Goal: Information Seeking & Learning: Learn about a topic

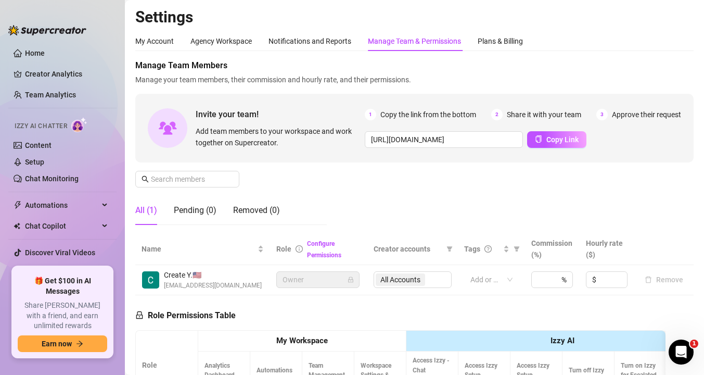
scroll to position [259, 0]
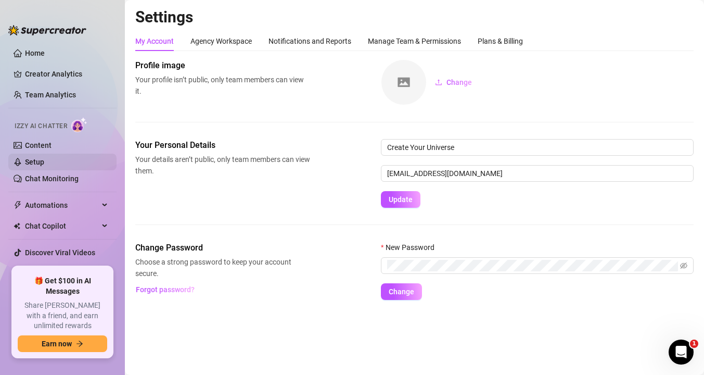
click at [44, 166] on link "Setup" at bounding box center [34, 162] width 19 height 8
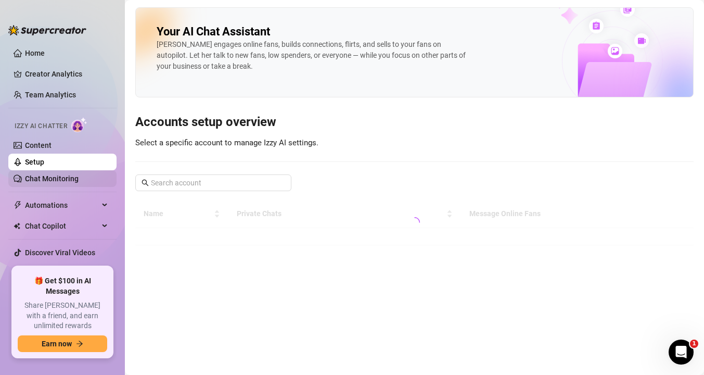
click at [52, 180] on link "Chat Monitoring" at bounding box center [52, 178] width 54 height 8
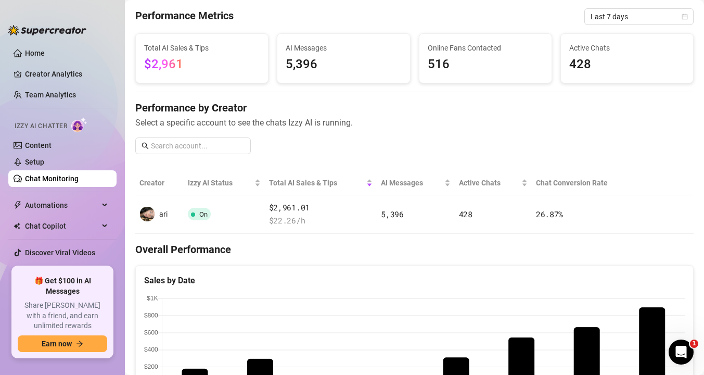
scroll to position [47, 0]
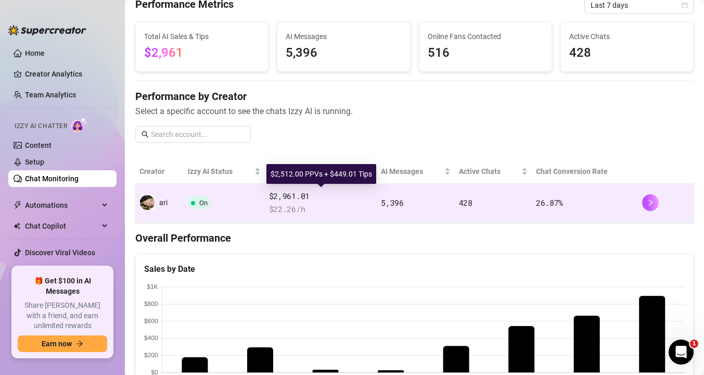
click at [359, 192] on span "$2,961.01" at bounding box center [321, 196] width 104 height 12
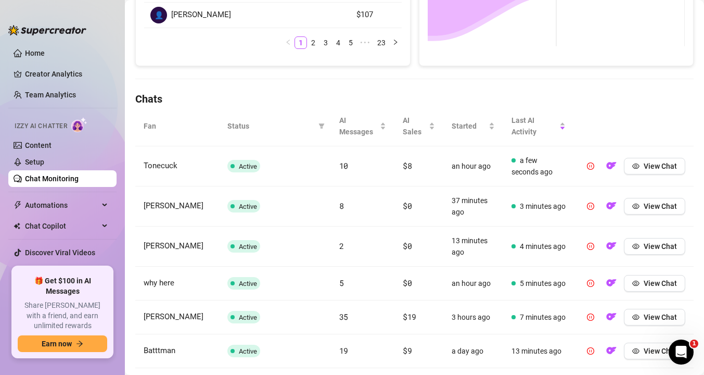
scroll to position [284, 0]
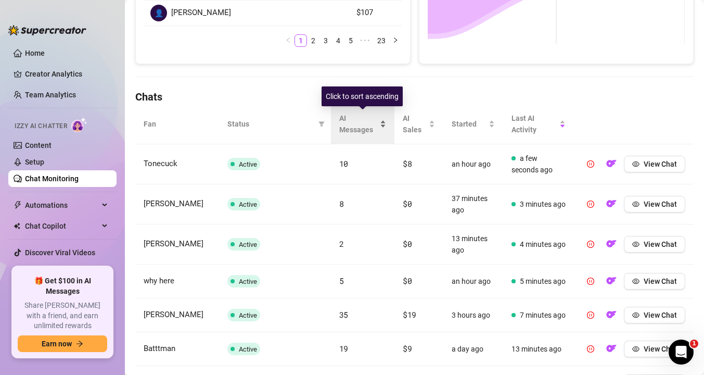
click at [360, 119] on span "AI Messages" at bounding box center [358, 123] width 39 height 23
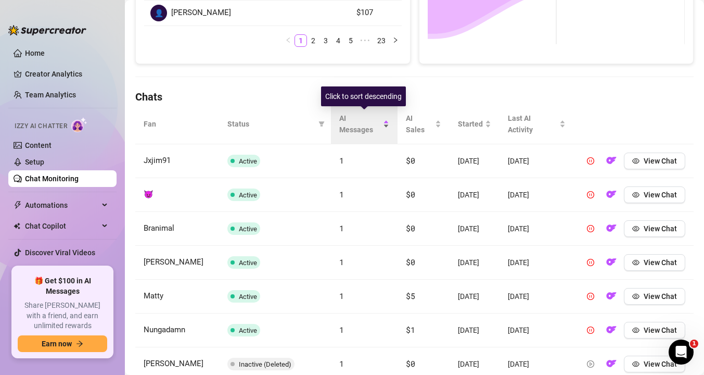
click at [360, 119] on span "AI Messages" at bounding box center [360, 123] width 42 height 23
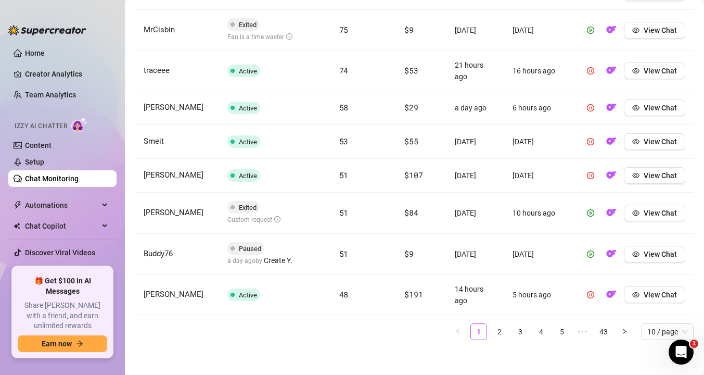
scroll to position [498, 0]
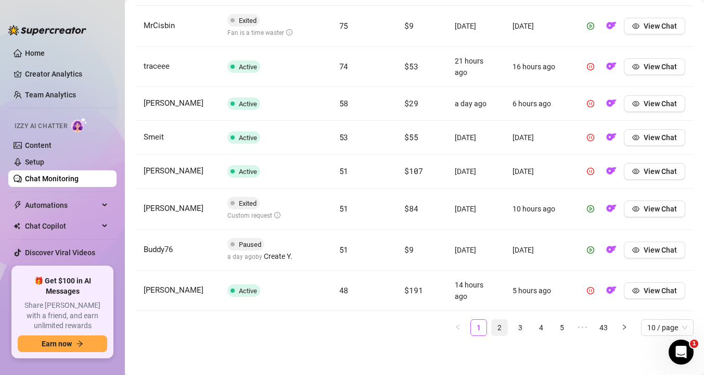
click at [496, 326] on link "2" at bounding box center [500, 328] width 16 height 16
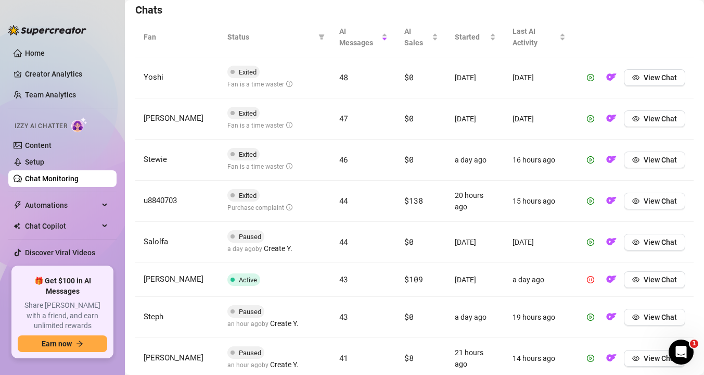
scroll to position [368, 0]
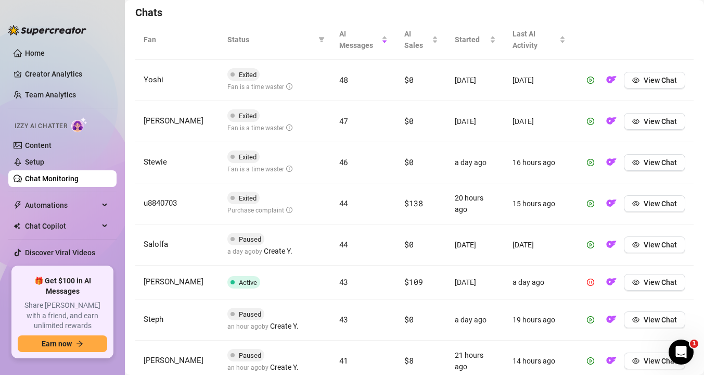
click at [252, 36] on span "Status" at bounding box center [270, 39] width 87 height 11
click at [314, 36] on div "Status" at bounding box center [274, 39] width 95 height 11
click at [317, 37] on span at bounding box center [321, 40] width 10 height 16
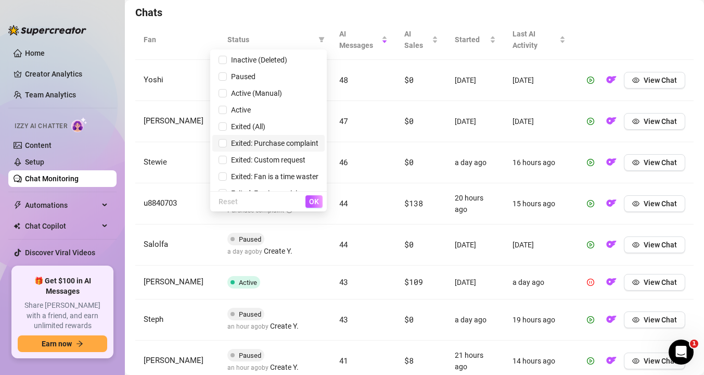
click at [259, 146] on span "Exited: Purchase complaint" at bounding box center [273, 143] width 92 height 8
checkbox input "true"
click at [315, 199] on span "OK" at bounding box center [314, 201] width 10 height 8
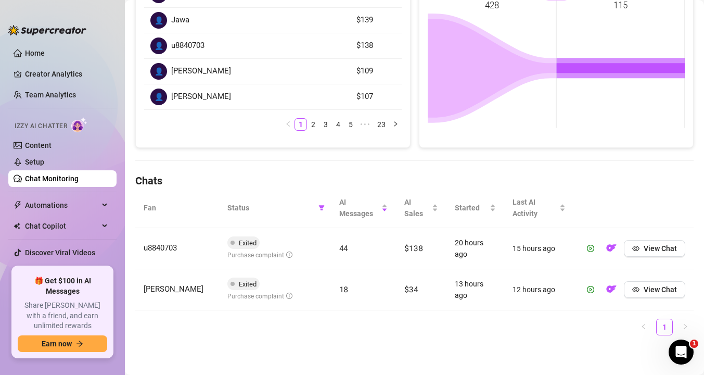
scroll to position [200, 0]
click at [665, 293] on span "View Chat" at bounding box center [660, 289] width 33 height 8
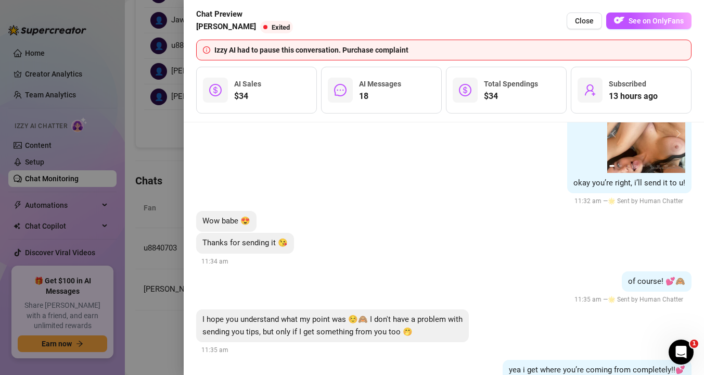
scroll to position [2611, 0]
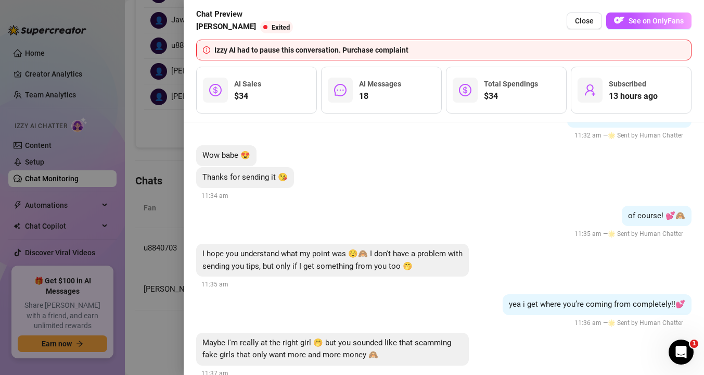
click at [148, 289] on div at bounding box center [352, 187] width 704 height 375
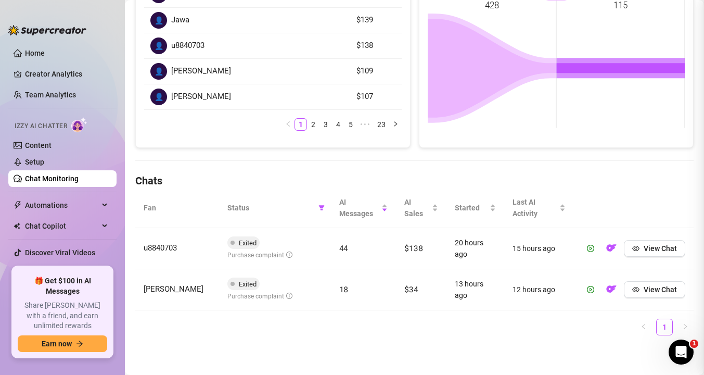
scroll to position [0, 0]
click at [658, 297] on button "View Chat" at bounding box center [654, 289] width 61 height 17
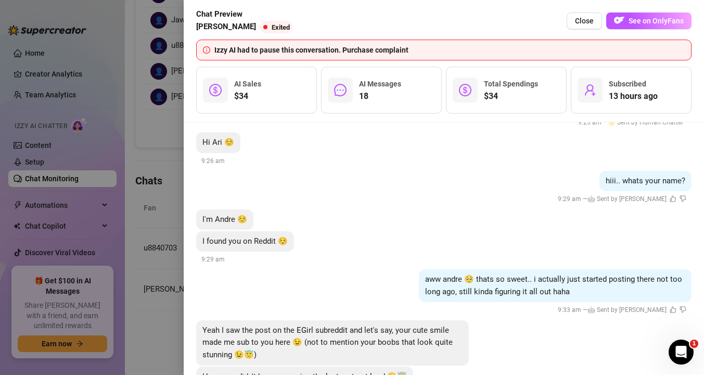
scroll to position [310, 0]
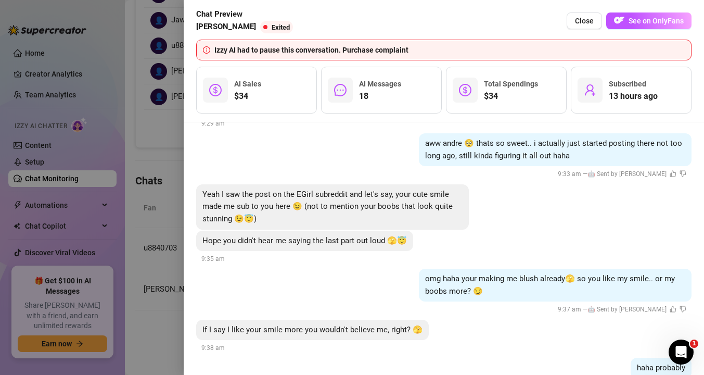
click at [154, 207] on div at bounding box center [352, 187] width 704 height 375
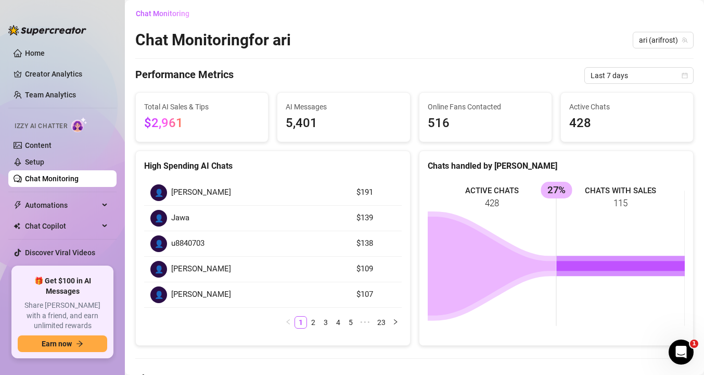
scroll to position [0, 0]
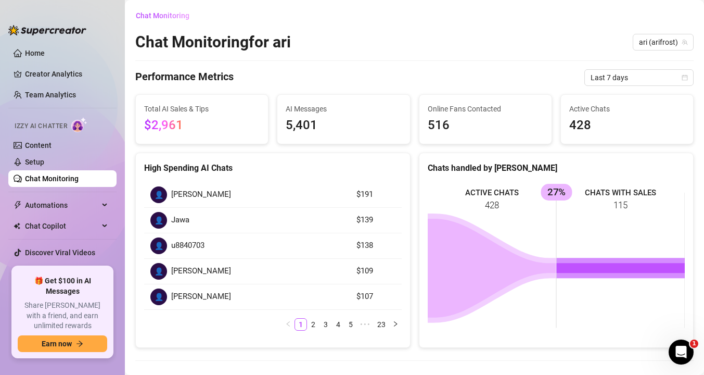
click at [157, 187] on div "👤" at bounding box center [158, 194] width 17 height 17
click at [384, 326] on link "23" at bounding box center [381, 323] width 15 height 11
click at [321, 322] on link "19" at bounding box center [319, 323] width 15 height 11
click at [381, 325] on link "23" at bounding box center [381, 323] width 15 height 11
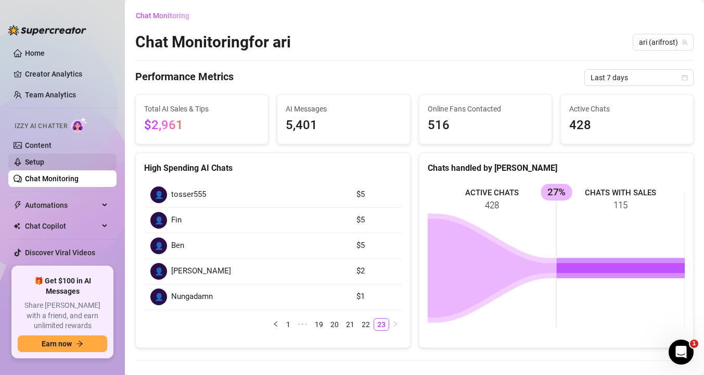
click at [43, 158] on link "Setup" at bounding box center [34, 162] width 19 height 8
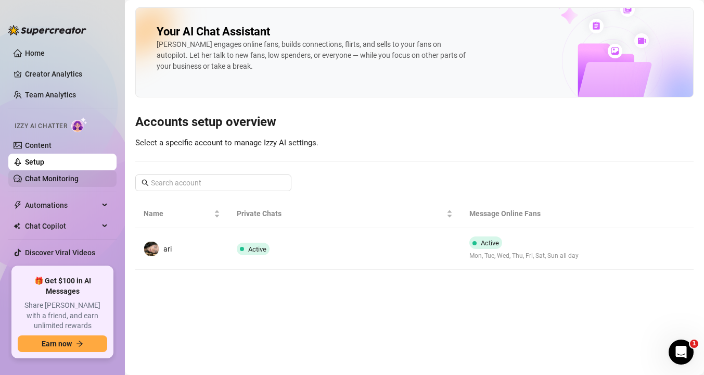
click at [79, 180] on link "Chat Monitoring" at bounding box center [52, 178] width 54 height 8
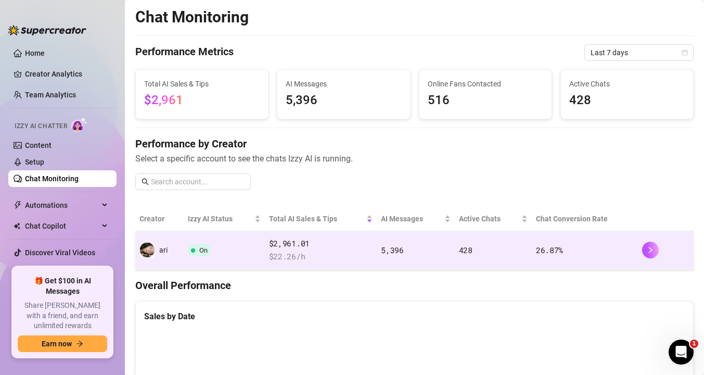
click at [252, 248] on td "On" at bounding box center [224, 250] width 81 height 39
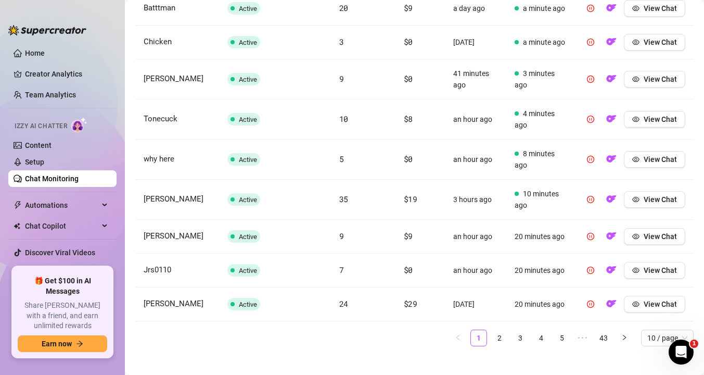
scroll to position [480, 0]
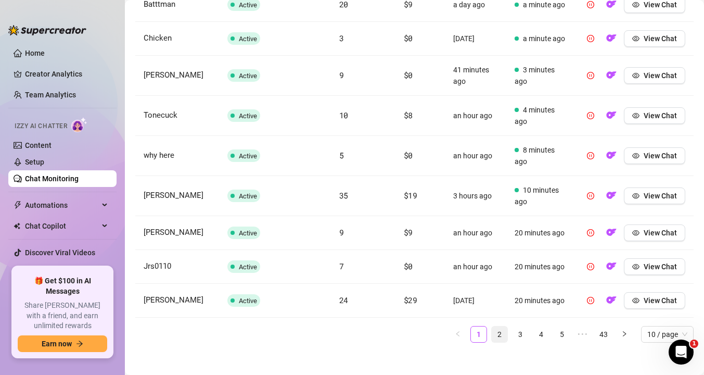
click at [494, 332] on link "2" at bounding box center [500, 334] width 16 height 16
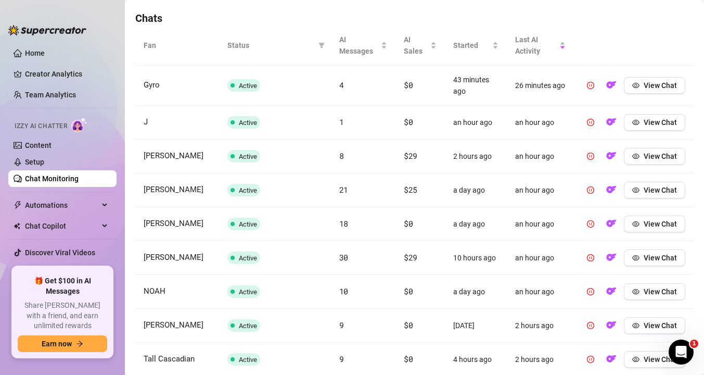
scroll to position [364, 0]
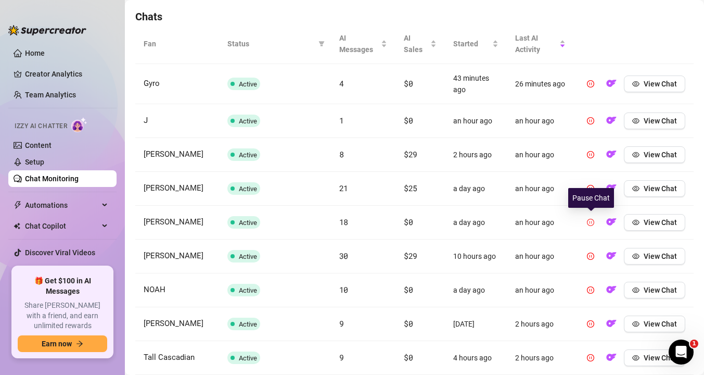
click at [594, 224] on icon "pause-circle" at bounding box center [590, 222] width 7 height 7
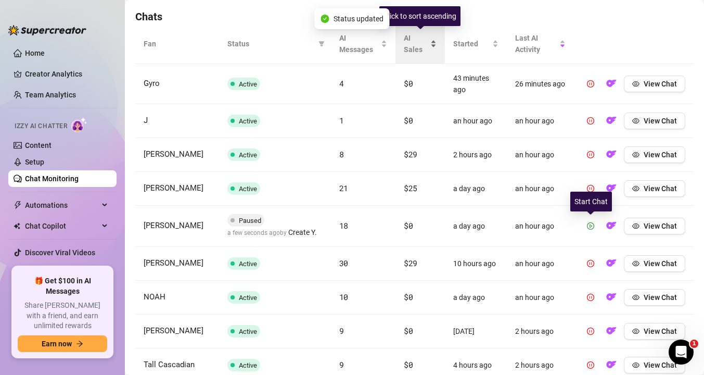
click at [418, 51] on span "AI Sales" at bounding box center [416, 43] width 24 height 23
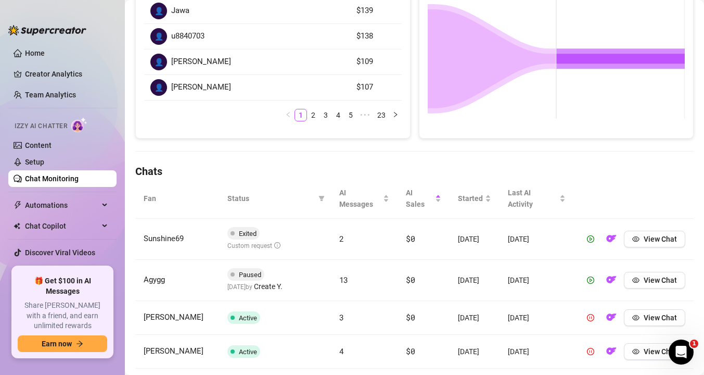
scroll to position [297, 0]
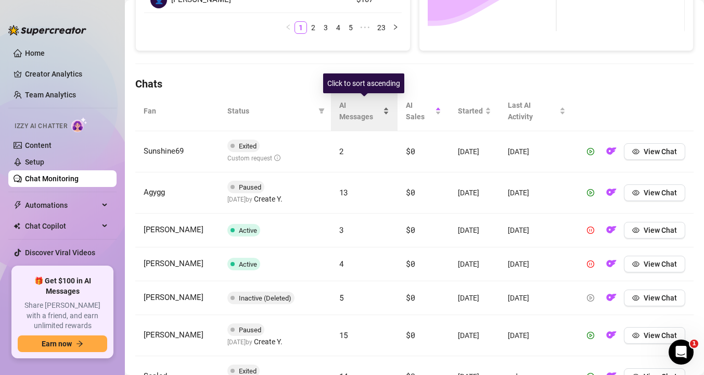
click at [353, 113] on span "AI Messages" at bounding box center [360, 110] width 42 height 23
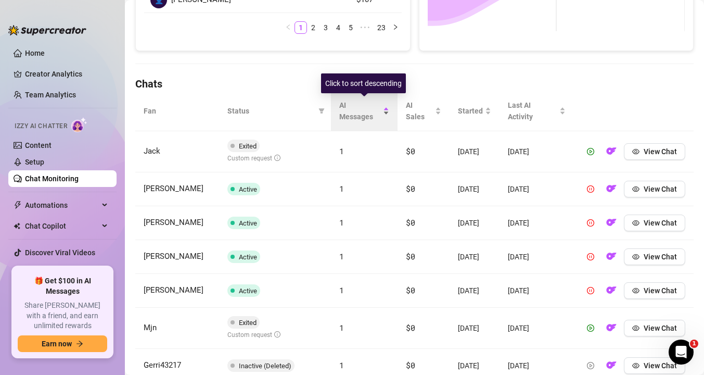
click at [353, 113] on span "AI Messages" at bounding box center [360, 110] width 42 height 23
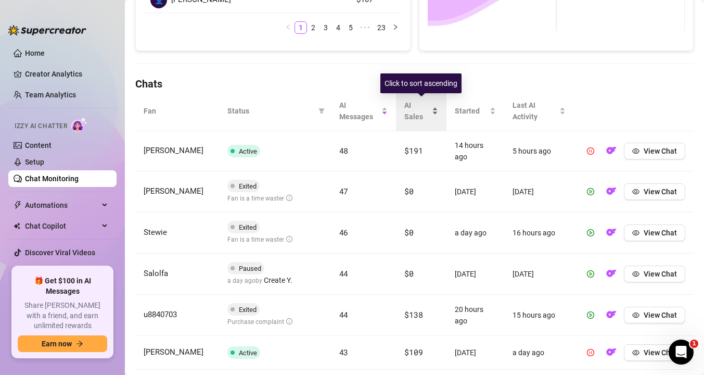
click at [419, 116] on span "AI Sales" at bounding box center [417, 110] width 26 height 23
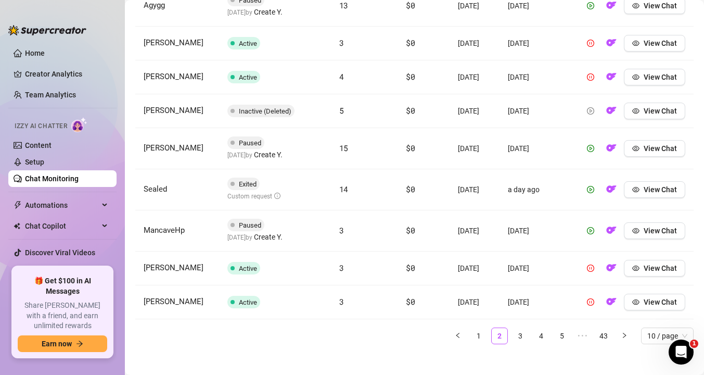
scroll to position [488, 0]
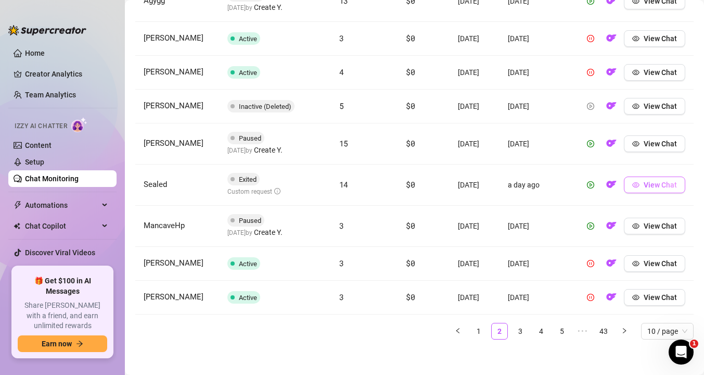
click at [640, 193] on button "View Chat" at bounding box center [654, 184] width 61 height 17
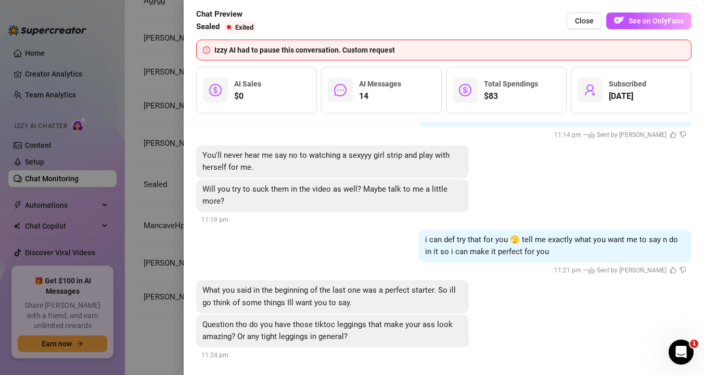
scroll to position [2006, 0]
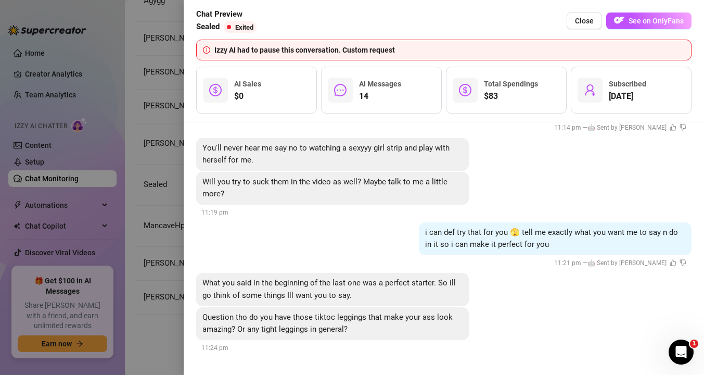
click at [154, 297] on div at bounding box center [352, 187] width 704 height 375
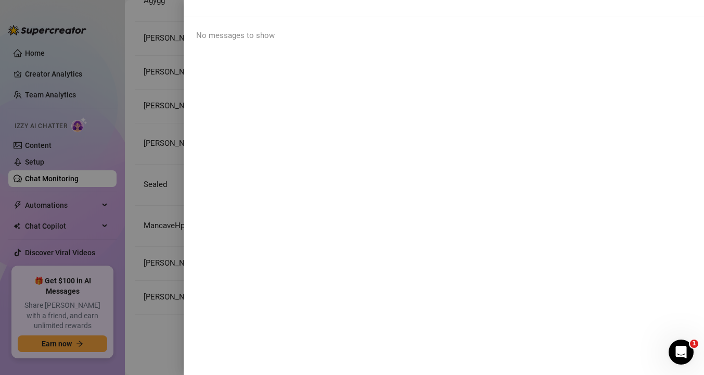
scroll to position [0, 0]
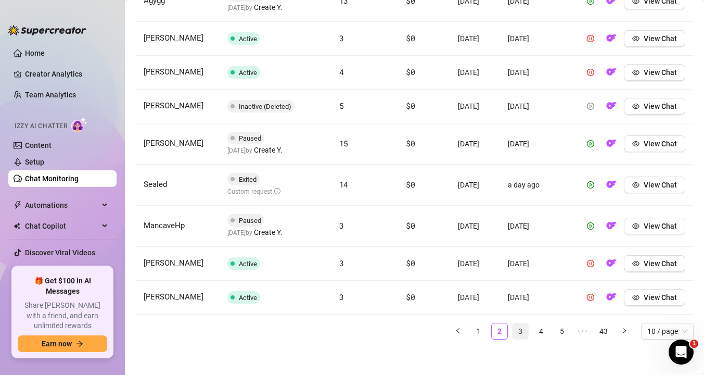
click at [519, 339] on link "3" at bounding box center [521, 331] width 16 height 16
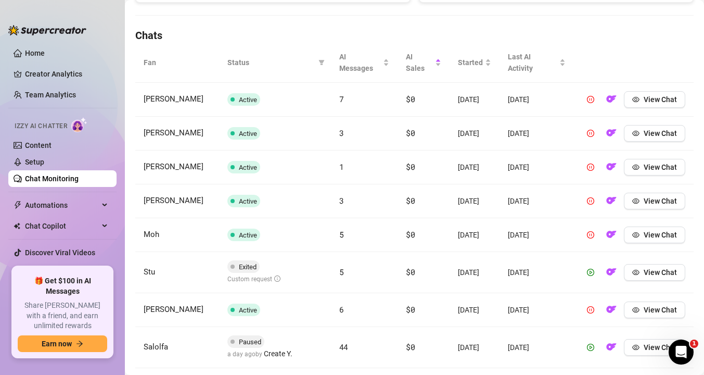
scroll to position [342, 0]
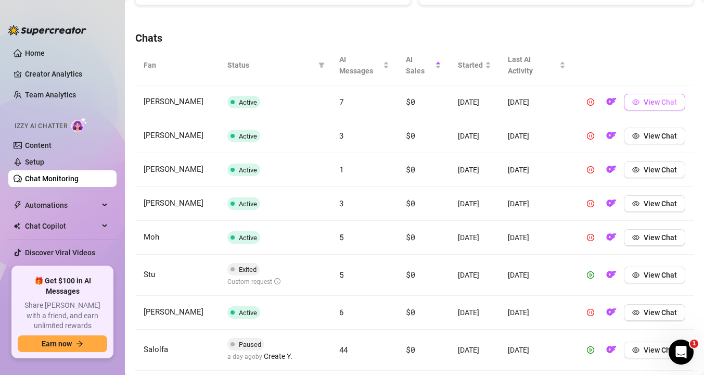
click at [645, 100] on button "View Chat" at bounding box center [654, 102] width 61 height 17
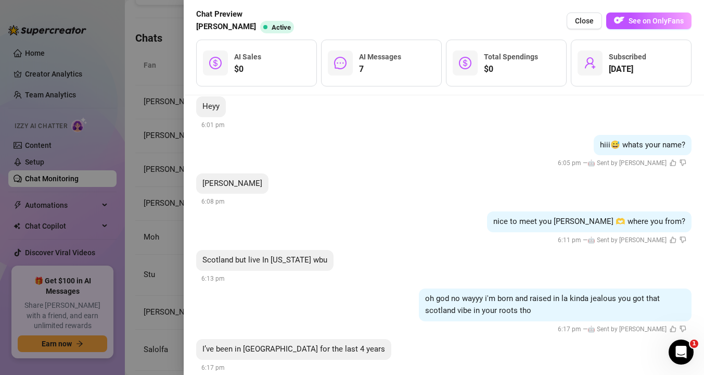
scroll to position [496, 0]
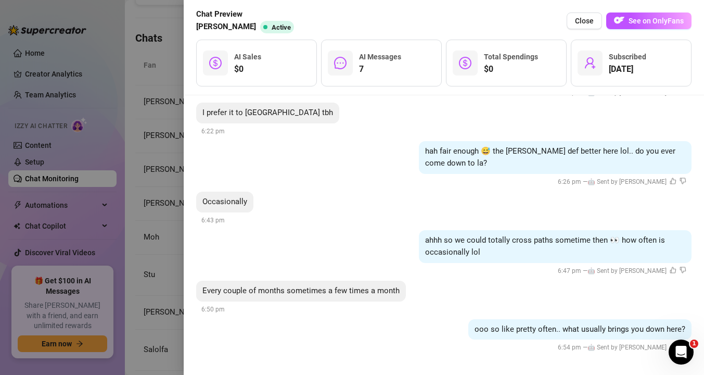
click at [176, 206] on div at bounding box center [352, 187] width 704 height 375
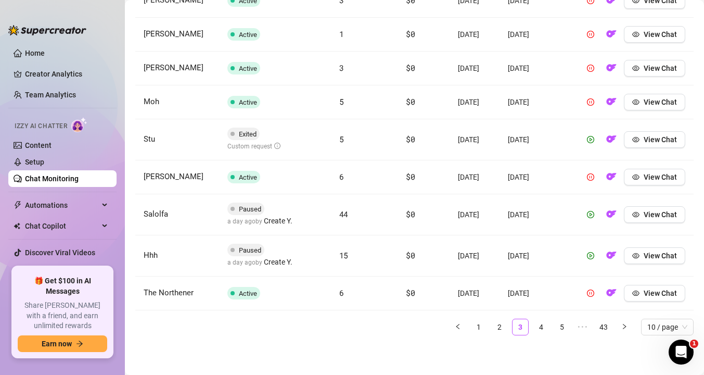
scroll to position [521, 0]
click at [545, 325] on link "4" at bounding box center [541, 327] width 16 height 16
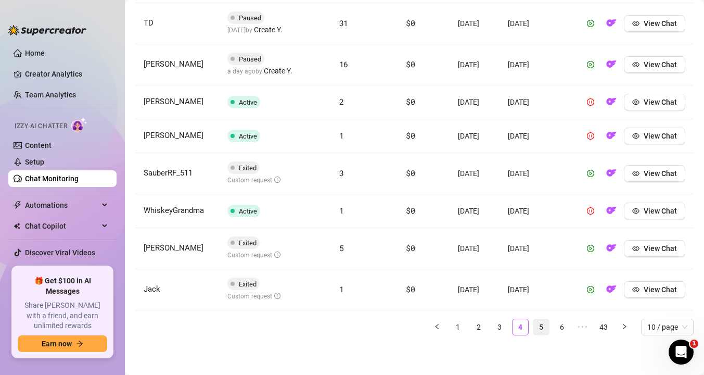
scroll to position [524, 0]
click at [540, 326] on link "5" at bounding box center [541, 327] width 16 height 16
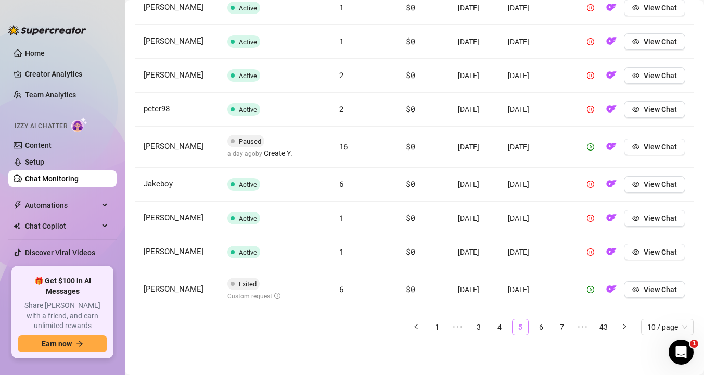
scroll to position [511, 0]
click at [537, 335] on link "6" at bounding box center [541, 327] width 16 height 16
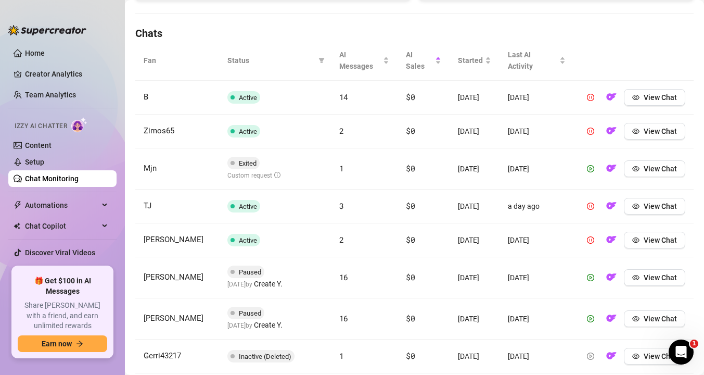
scroll to position [343, 0]
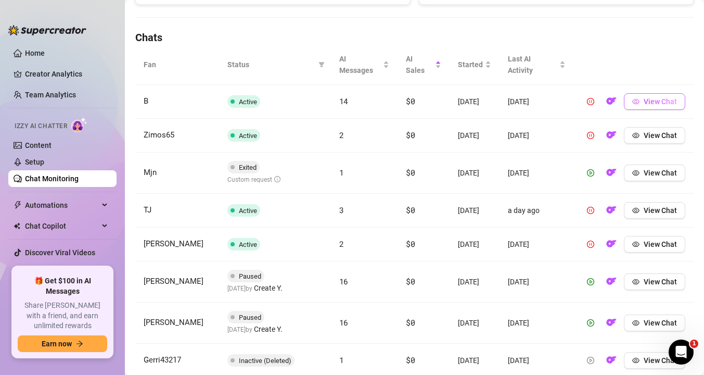
click at [644, 108] on button "View Chat" at bounding box center [654, 101] width 61 height 17
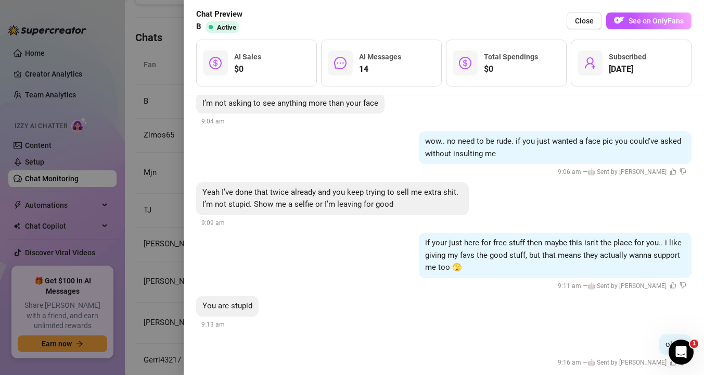
scroll to position [1323, 0]
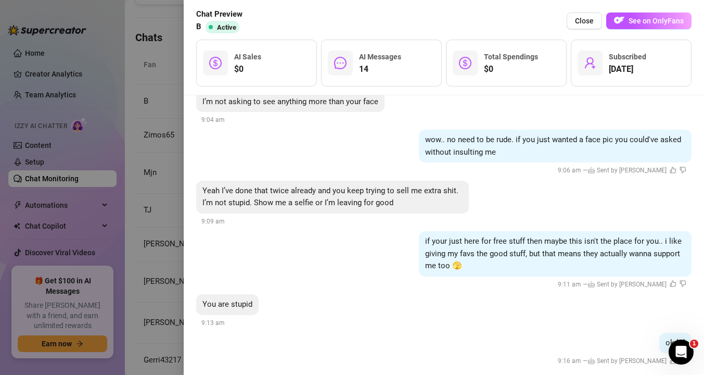
click at [161, 212] on div at bounding box center [352, 187] width 704 height 375
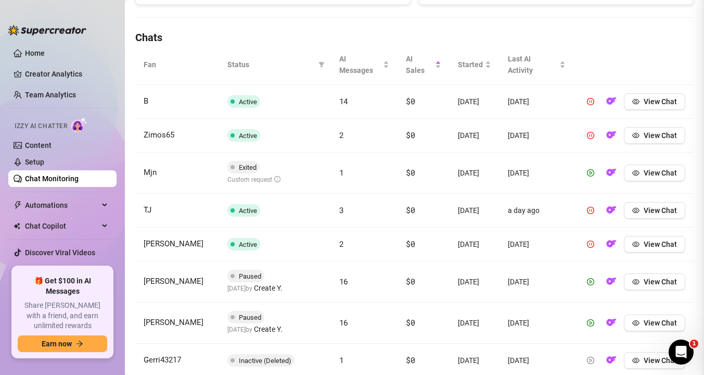
scroll to position [0, 0]
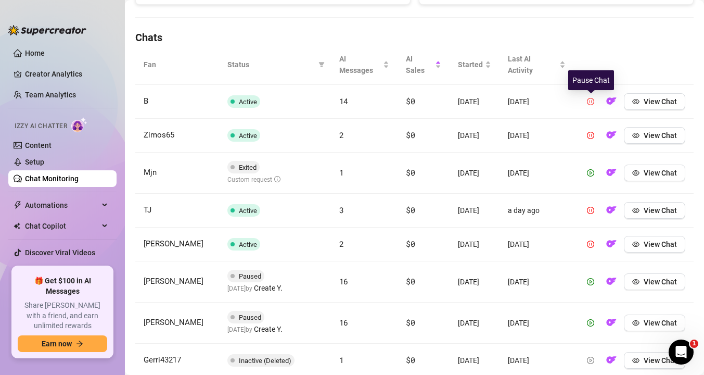
click at [590, 105] on icon "pause-circle" at bounding box center [590, 101] width 7 height 7
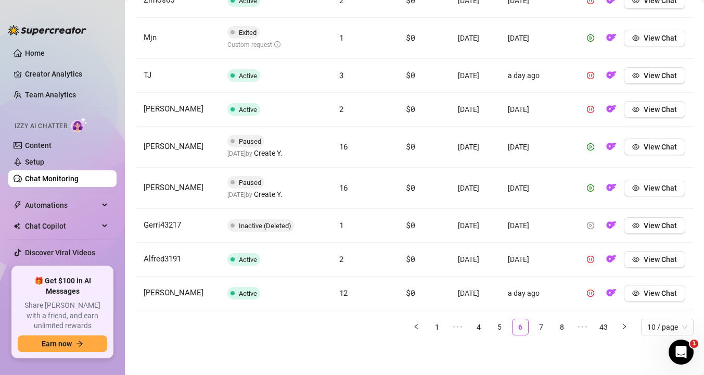
scroll to position [522, 0]
click at [644, 289] on span "View Chat" at bounding box center [660, 293] width 33 height 8
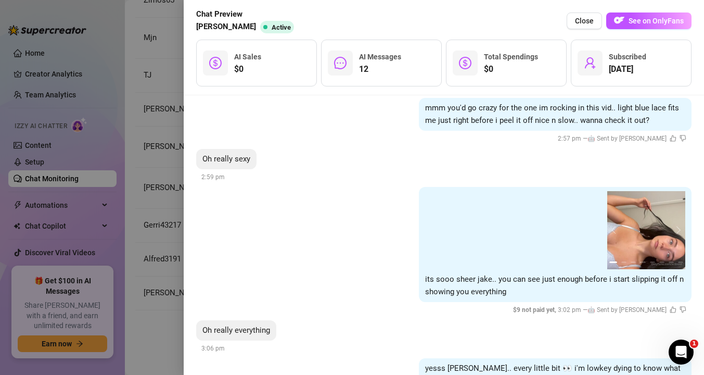
scroll to position [1001, 0]
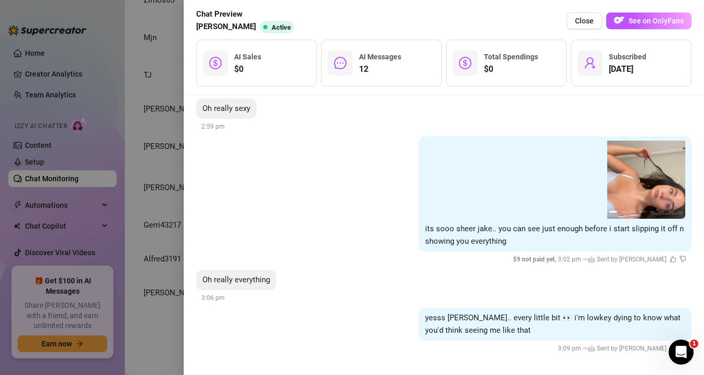
click at [164, 230] on div at bounding box center [352, 187] width 704 height 375
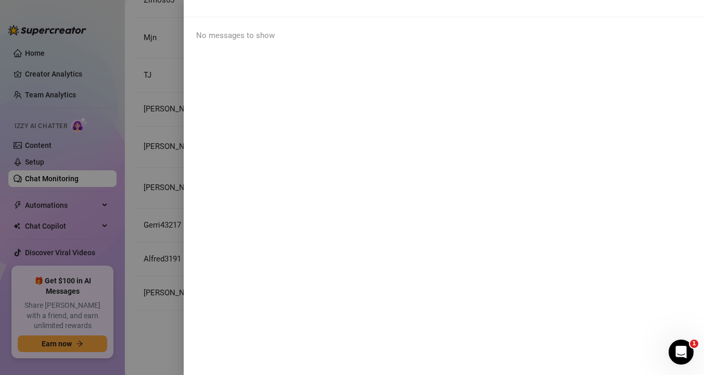
scroll to position [0, 0]
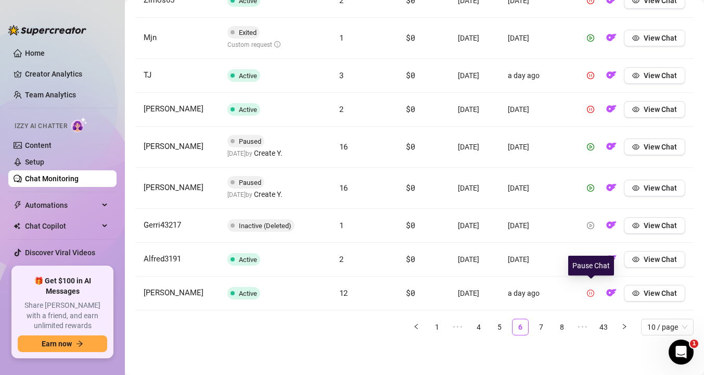
click at [596, 288] on button "button" at bounding box center [590, 293] width 17 height 17
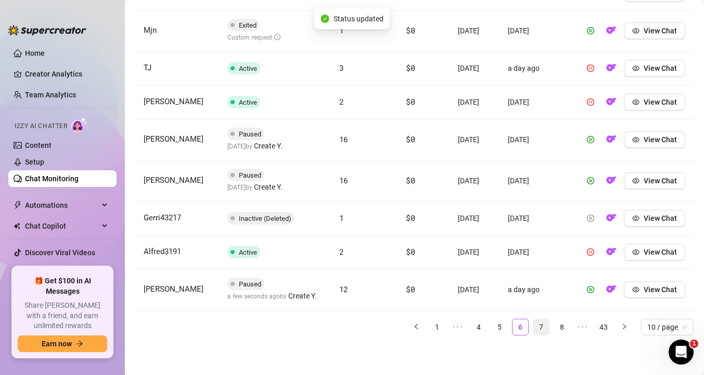
click at [542, 330] on link "7" at bounding box center [541, 327] width 16 height 16
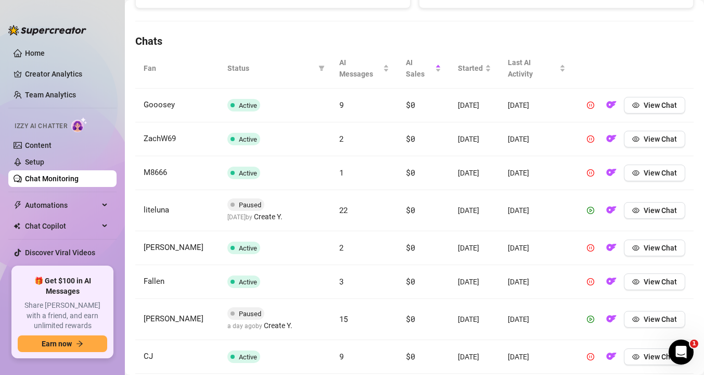
scroll to position [340, 0]
click at [645, 113] on button "View Chat" at bounding box center [654, 104] width 61 height 17
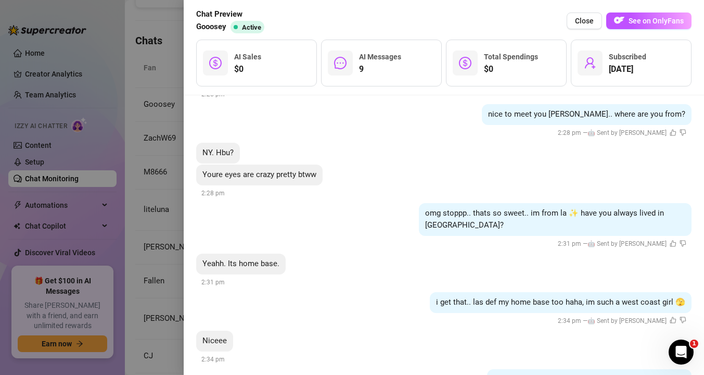
scroll to position [693, 0]
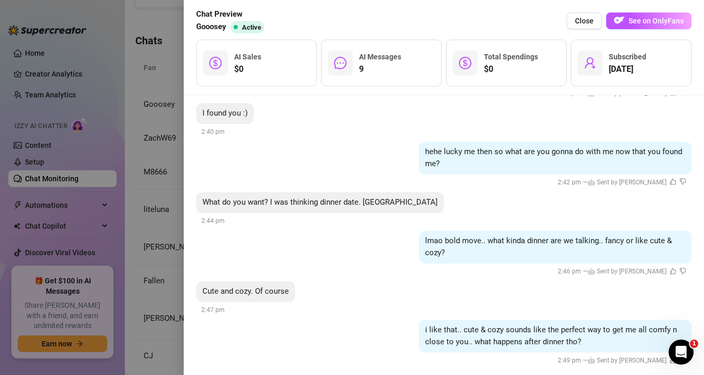
click at [154, 235] on div at bounding box center [352, 187] width 704 height 375
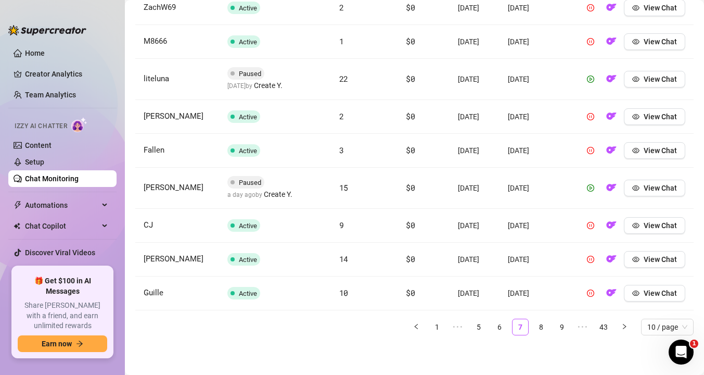
scroll to position [506, 0]
click at [634, 262] on icon "eye" at bounding box center [635, 259] width 7 height 5
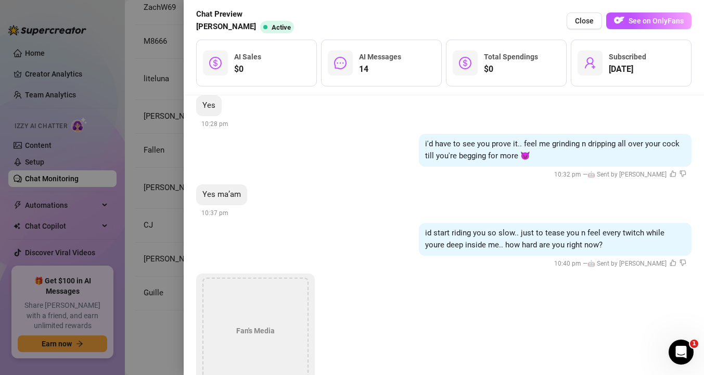
scroll to position [1260, 0]
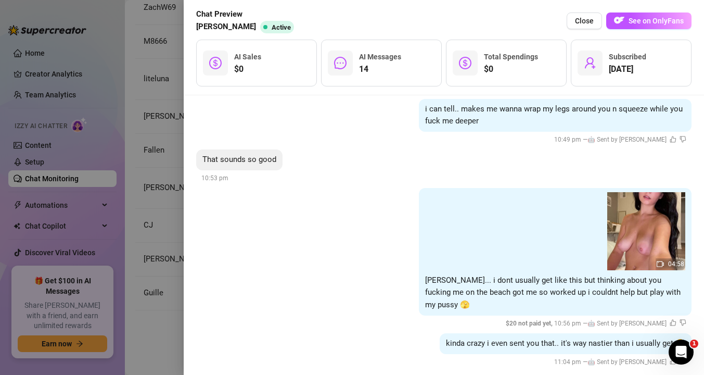
click at [172, 262] on div at bounding box center [352, 187] width 704 height 375
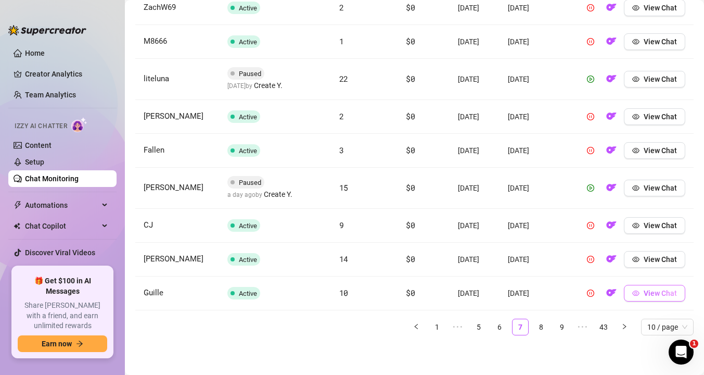
click at [661, 297] on span "View Chat" at bounding box center [660, 293] width 33 height 8
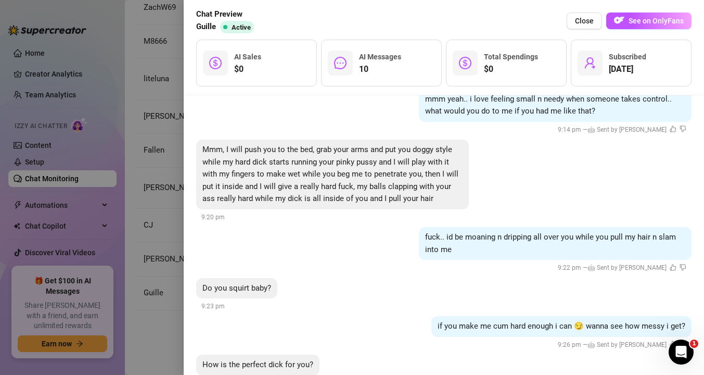
scroll to position [1099, 0]
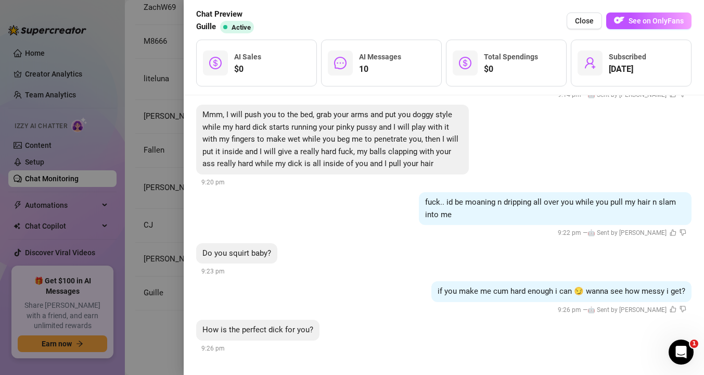
click at [148, 208] on div at bounding box center [352, 187] width 704 height 375
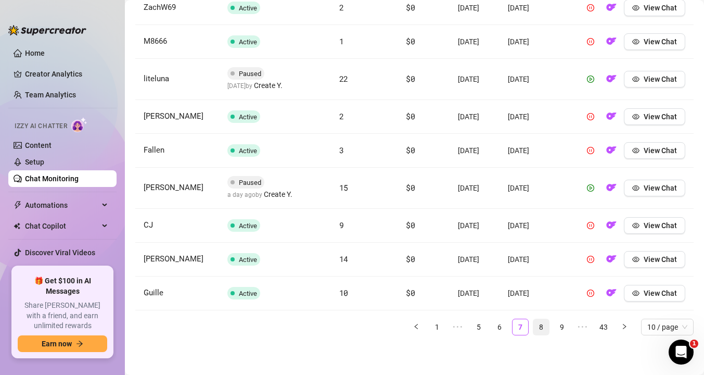
click at [544, 335] on link "8" at bounding box center [541, 327] width 16 height 16
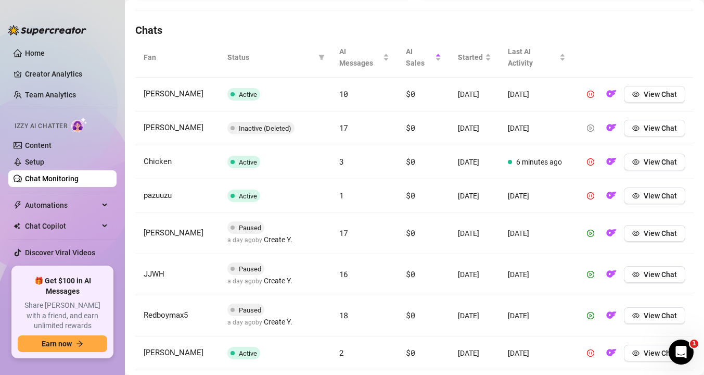
scroll to position [348, 0]
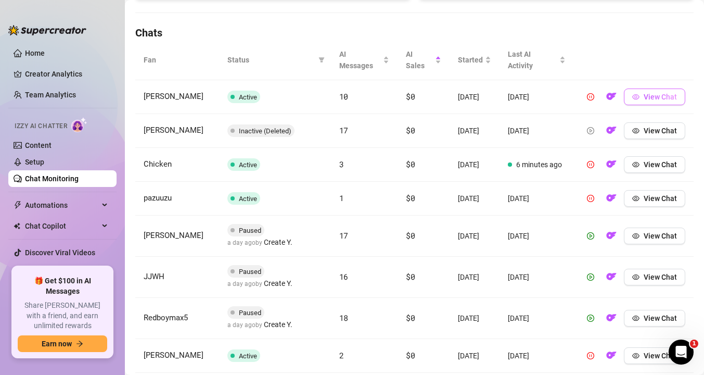
click at [641, 101] on button "View Chat" at bounding box center [654, 96] width 61 height 17
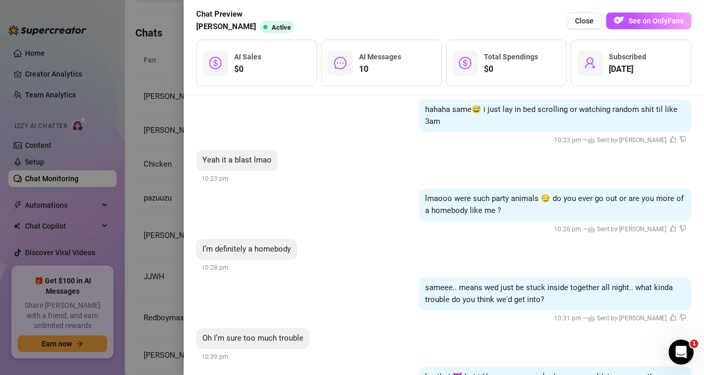
scroll to position [984, 0]
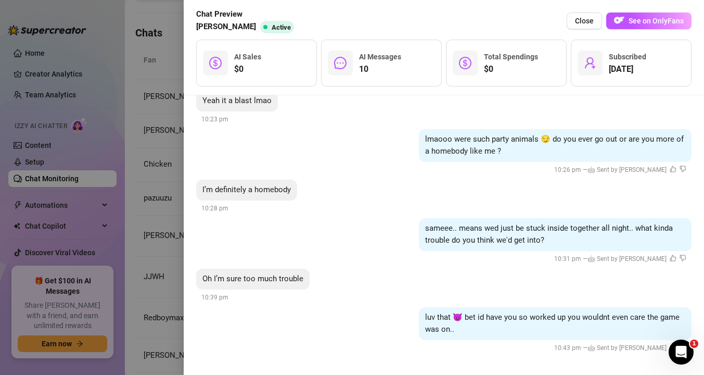
click at [154, 238] on div at bounding box center [352, 187] width 704 height 375
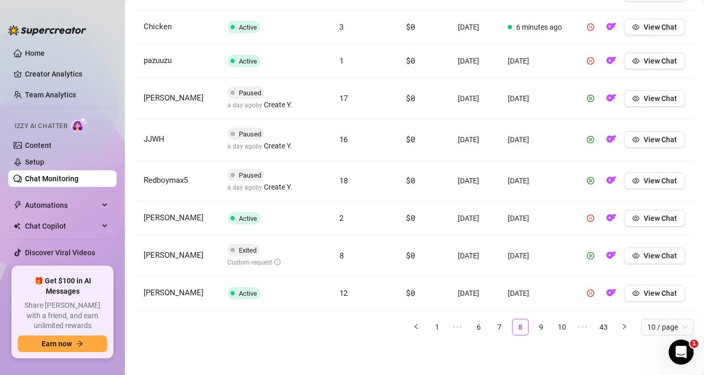
scroll to position [522, 0]
click at [640, 292] on button "View Chat" at bounding box center [654, 293] width 61 height 17
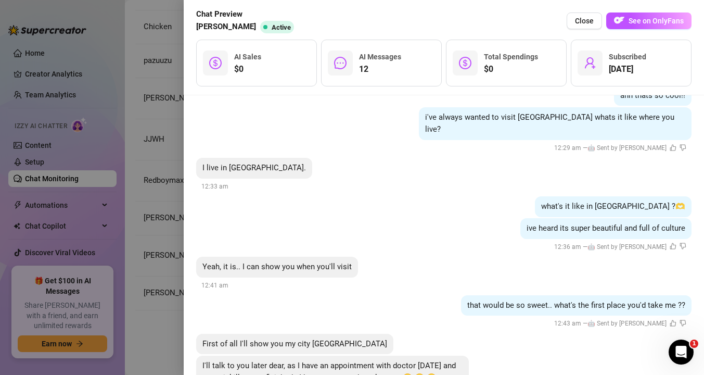
scroll to position [1086, 0]
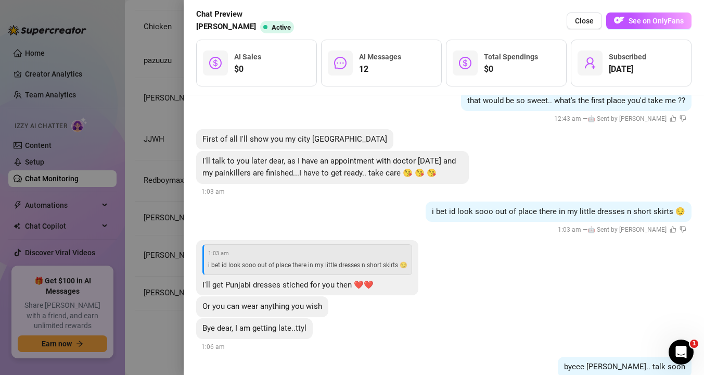
click at [153, 259] on div at bounding box center [352, 187] width 704 height 375
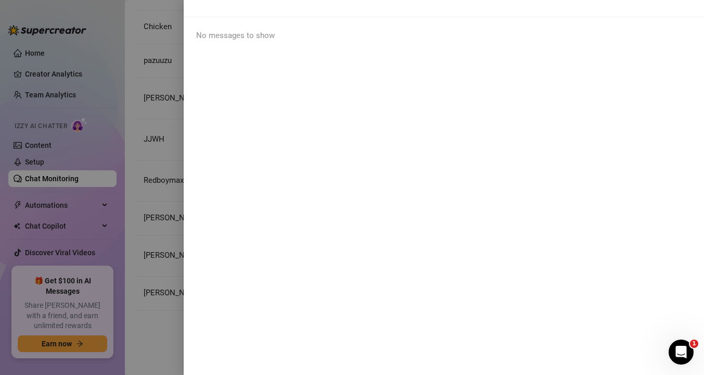
scroll to position [0, 0]
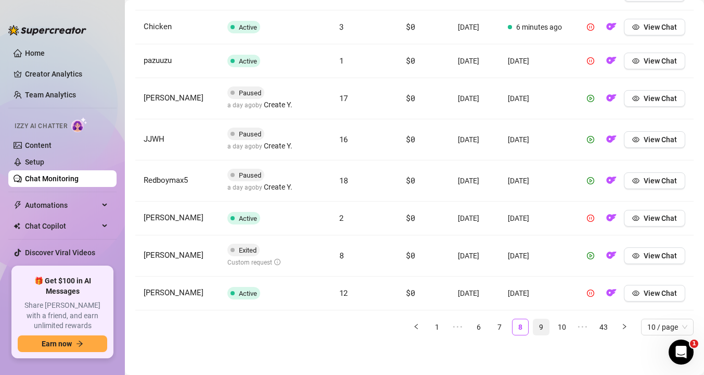
click at [543, 326] on link "9" at bounding box center [541, 327] width 16 height 16
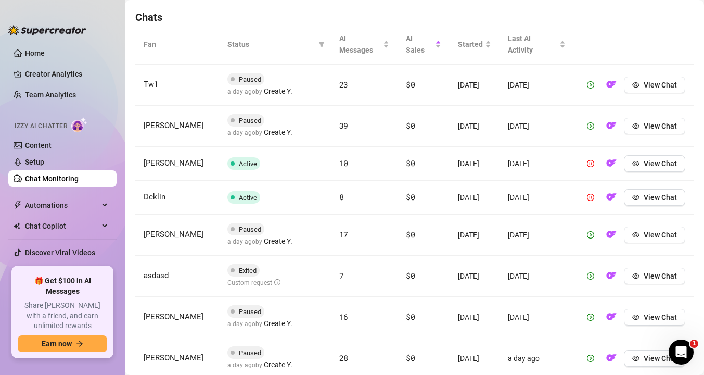
scroll to position [367, 0]
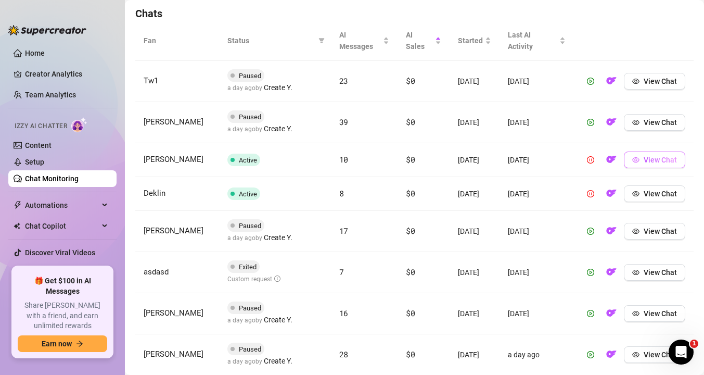
click at [633, 162] on icon "eye" at bounding box center [635, 159] width 7 height 5
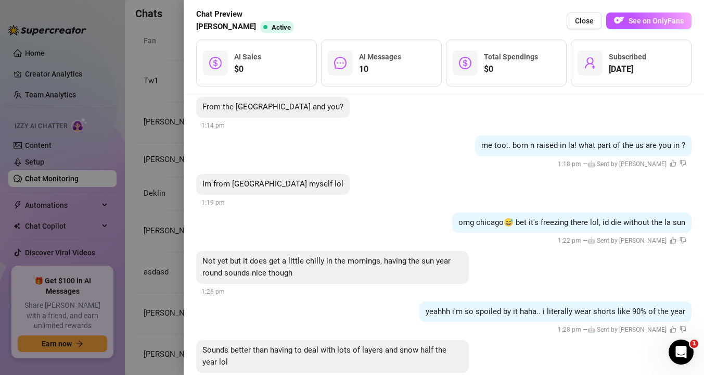
scroll to position [671, 0]
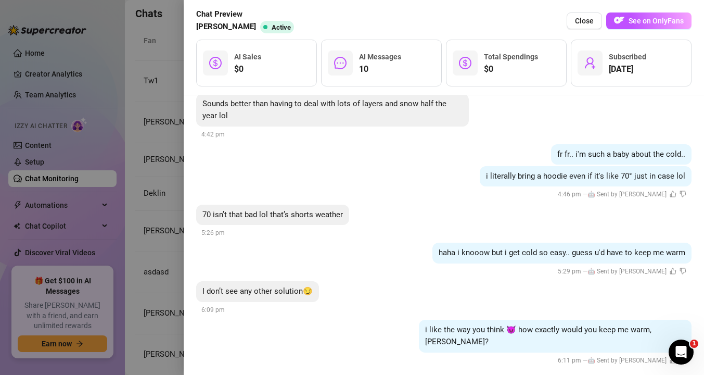
click at [146, 271] on div at bounding box center [352, 187] width 704 height 375
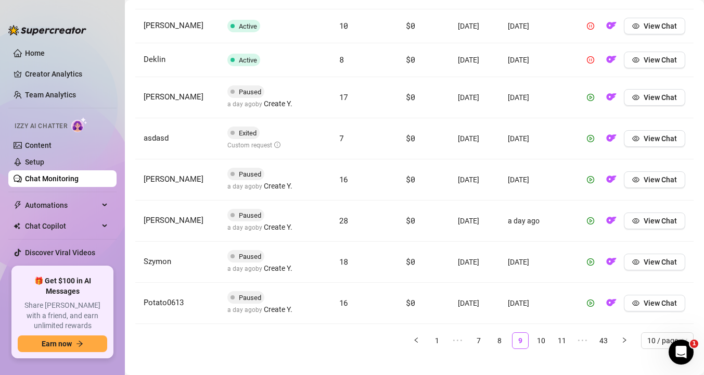
scroll to position [505, 0]
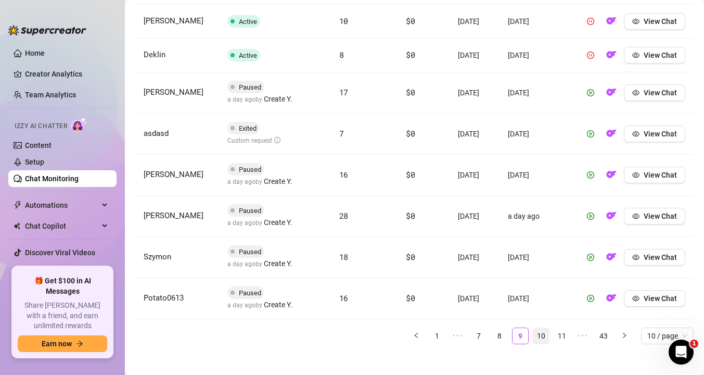
click at [548, 343] on link "10" at bounding box center [541, 336] width 16 height 16
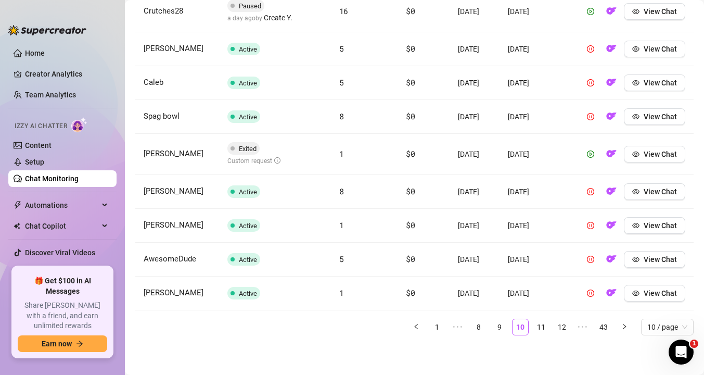
scroll to position [520, 0]
click at [544, 324] on link "11" at bounding box center [541, 327] width 16 height 16
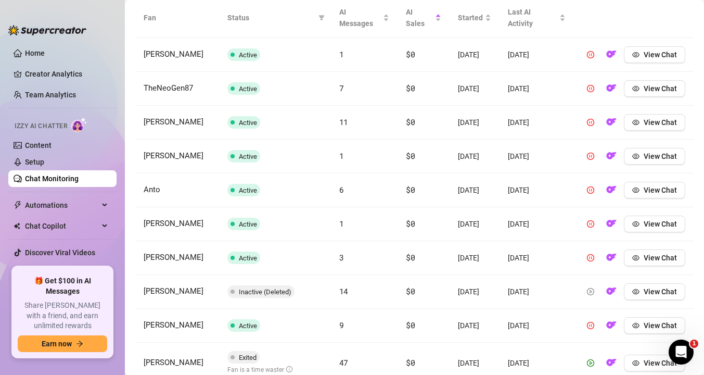
scroll to position [389, 0]
click at [661, 127] on span "View Chat" at bounding box center [660, 123] width 33 height 8
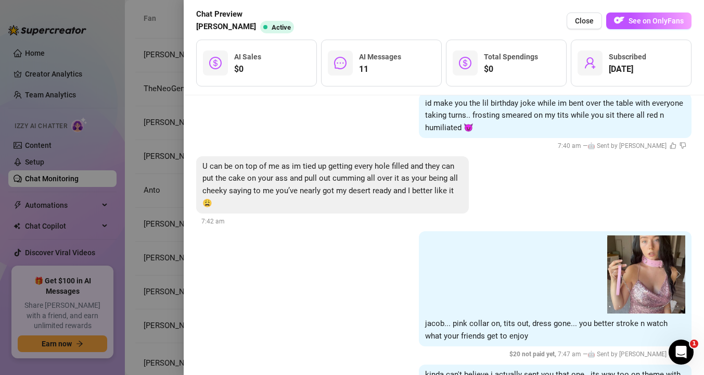
scroll to position [1049, 0]
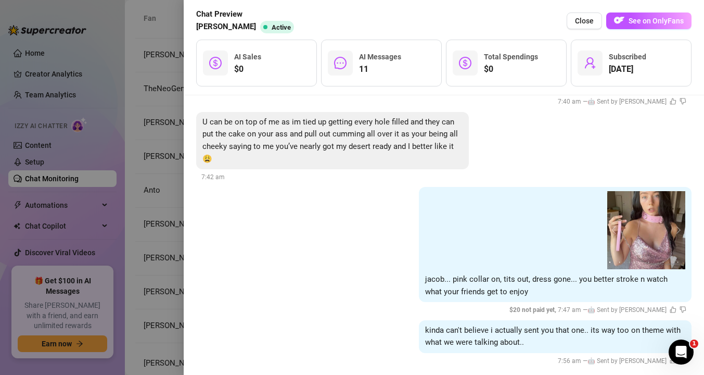
click at [164, 260] on div at bounding box center [352, 187] width 704 height 375
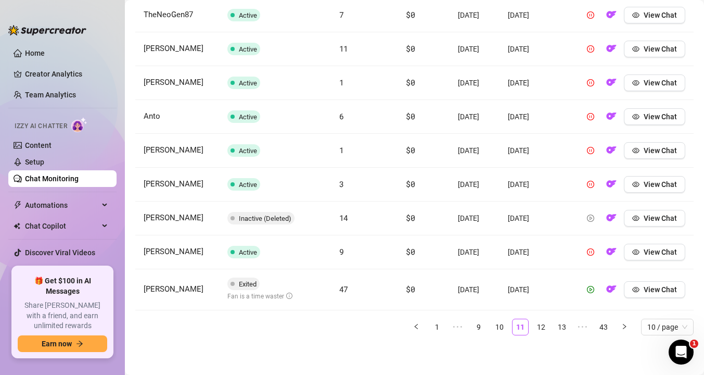
scroll to position [519, 0]
click at [544, 327] on link "12" at bounding box center [541, 327] width 16 height 16
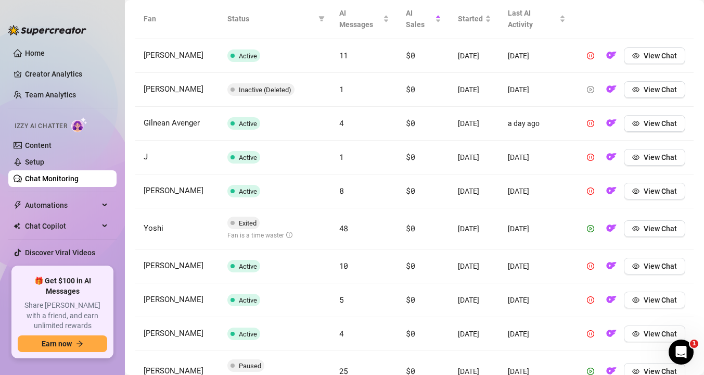
scroll to position [385, 0]
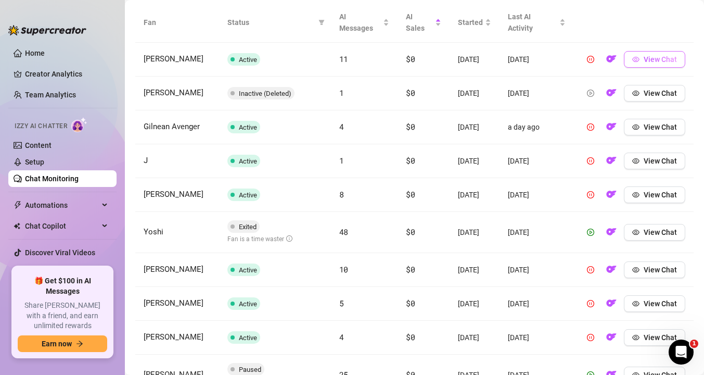
click at [651, 62] on span "View Chat" at bounding box center [660, 59] width 33 height 8
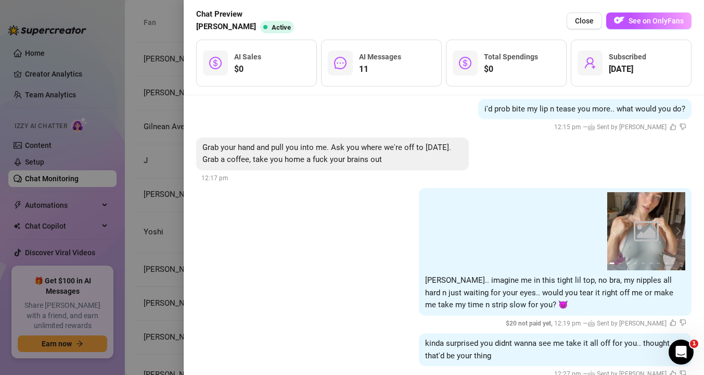
scroll to position [875, 0]
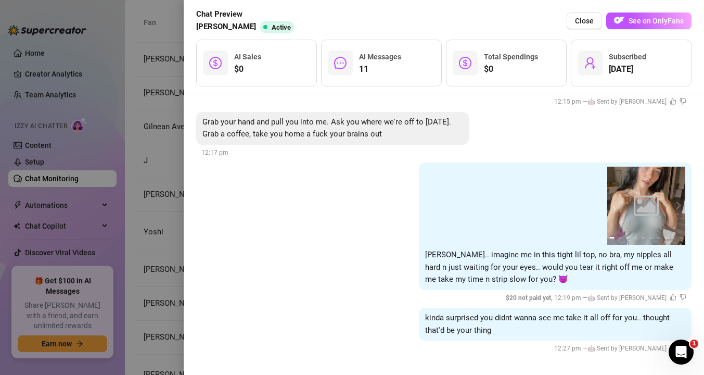
click at [164, 207] on div at bounding box center [352, 187] width 704 height 375
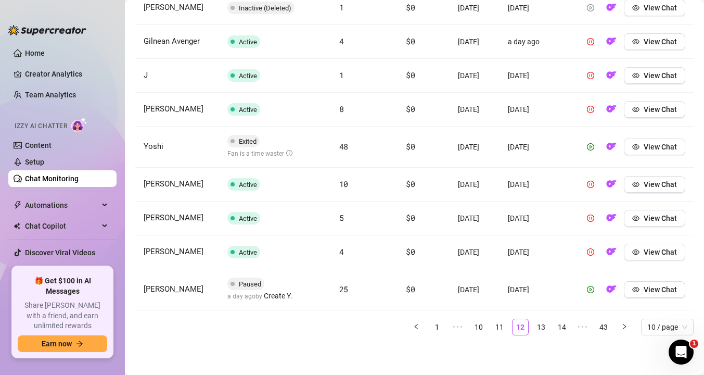
scroll to position [503, 0]
click at [638, 187] on icon "eye" at bounding box center [635, 184] width 7 height 5
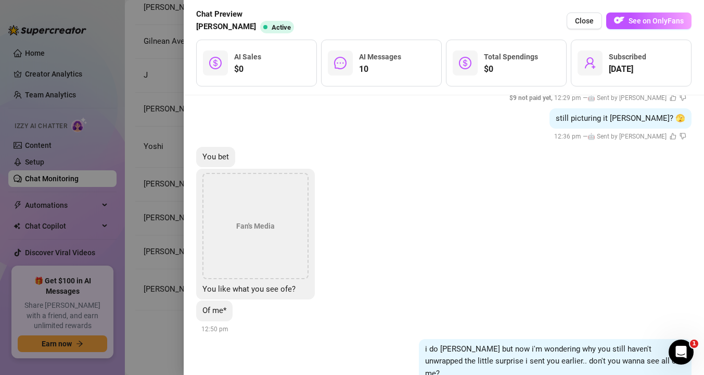
scroll to position [900, 0]
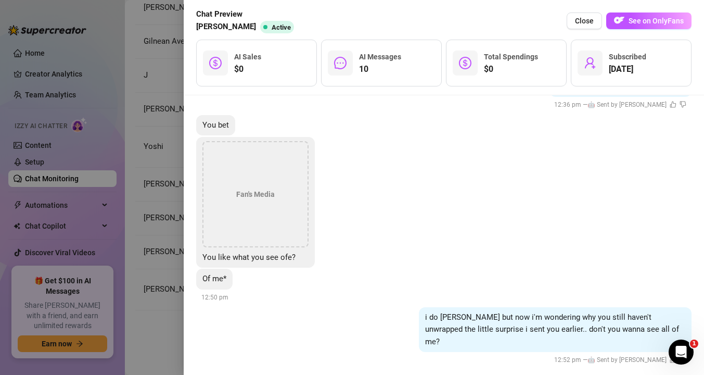
click at [163, 213] on div at bounding box center [352, 187] width 704 height 375
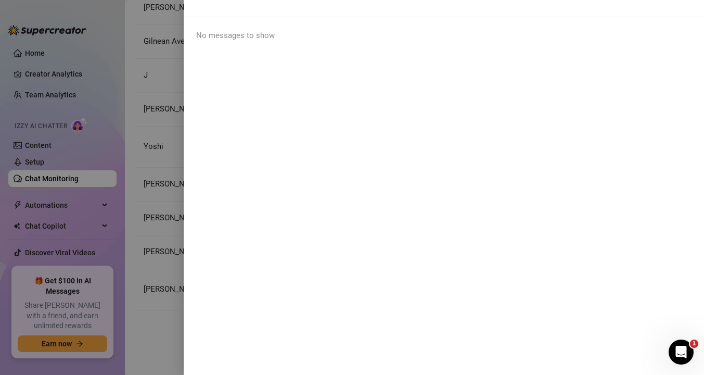
scroll to position [0, 0]
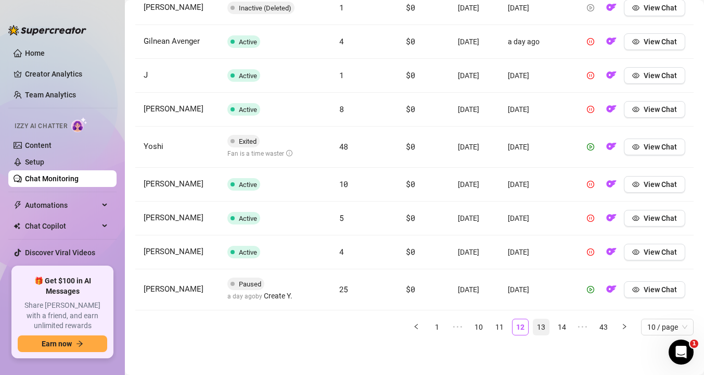
click at [542, 335] on link "13" at bounding box center [541, 327] width 16 height 16
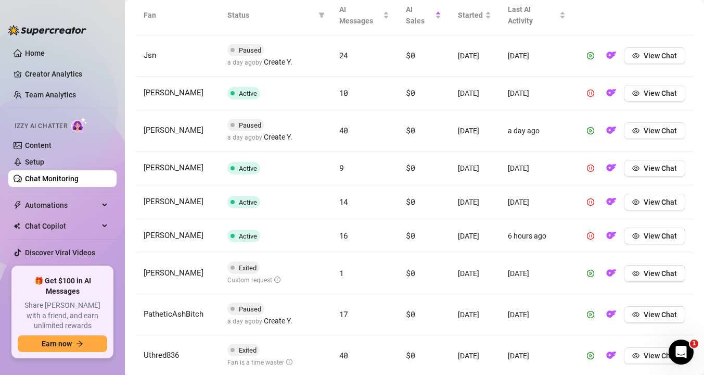
scroll to position [393, 0]
click at [635, 204] on icon "eye" at bounding box center [635, 201] width 7 height 5
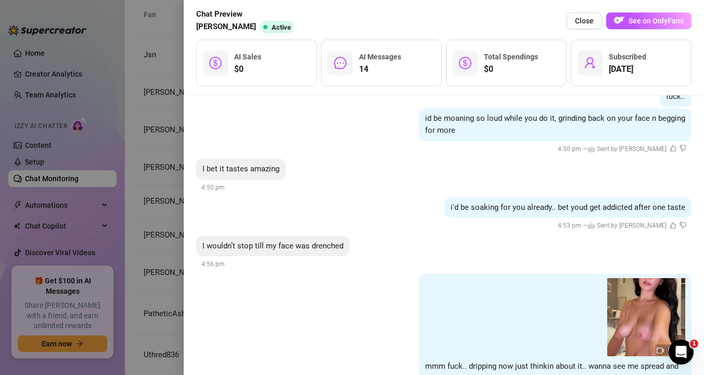
scroll to position [1302, 0]
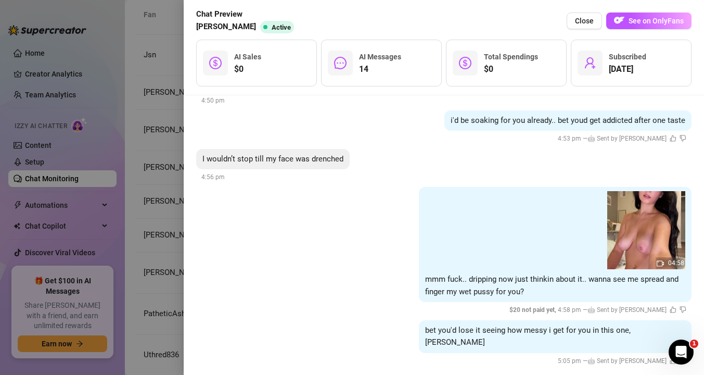
click at [137, 192] on div at bounding box center [352, 187] width 704 height 375
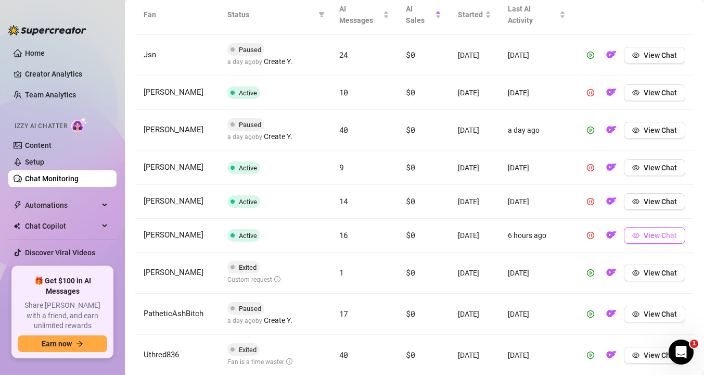
click at [640, 244] on button "View Chat" at bounding box center [654, 235] width 61 height 17
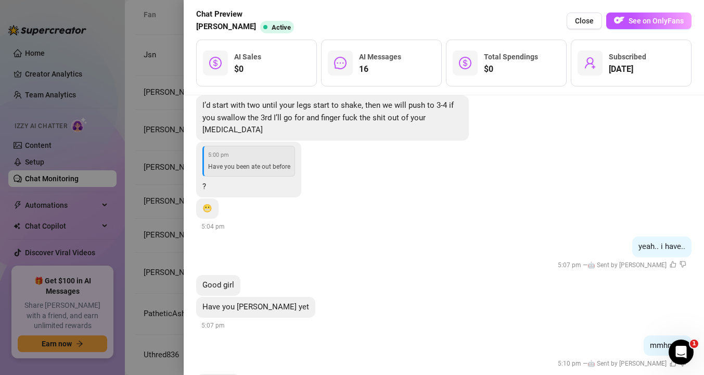
scroll to position [2065, 0]
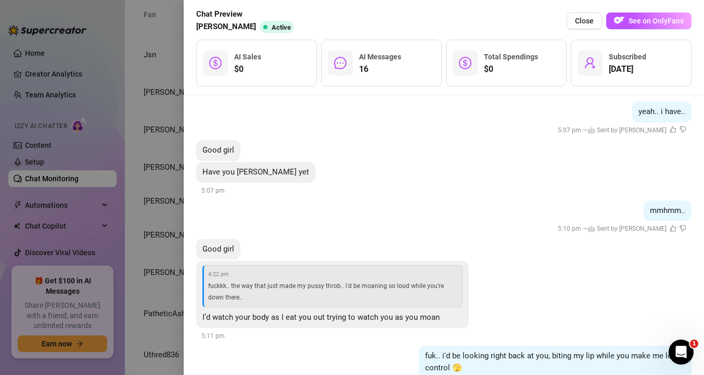
click at [177, 262] on div at bounding box center [352, 187] width 704 height 375
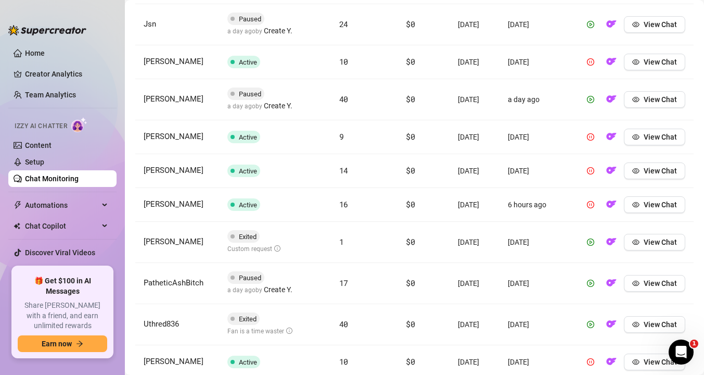
scroll to position [432, 0]
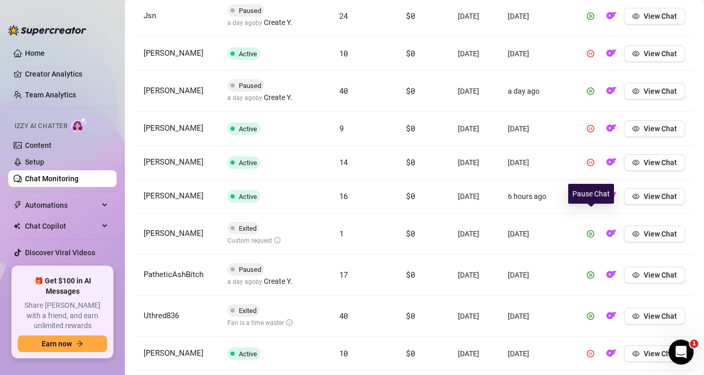
click at [591, 200] on icon "pause-circle" at bounding box center [590, 196] width 7 height 7
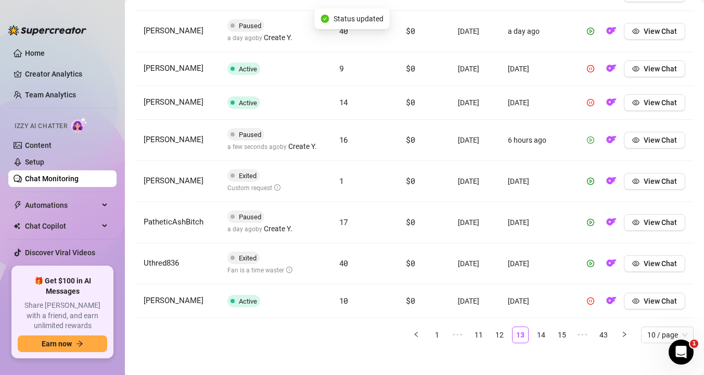
scroll to position [493, 0]
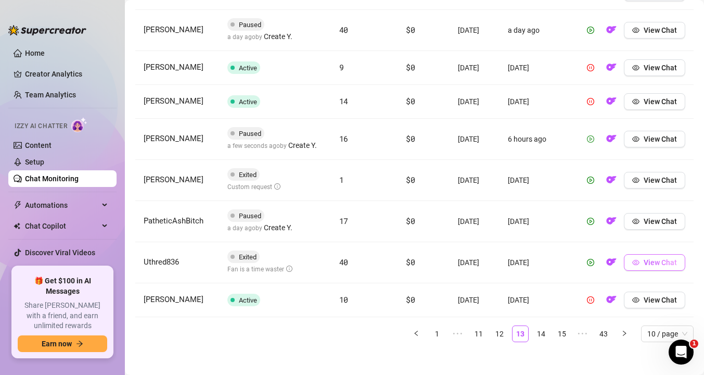
click at [633, 266] on icon "eye" at bounding box center [635, 262] width 7 height 7
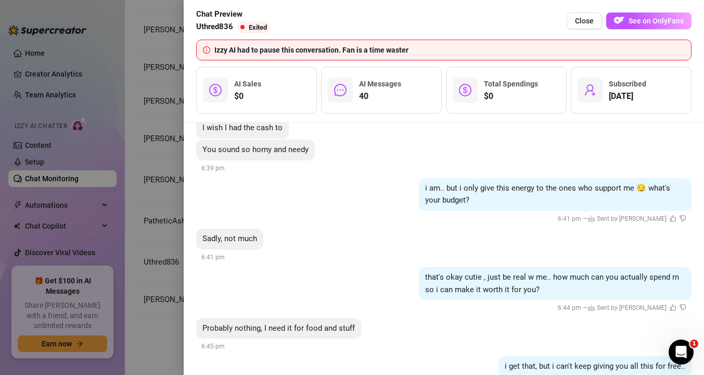
scroll to position [3588, 0]
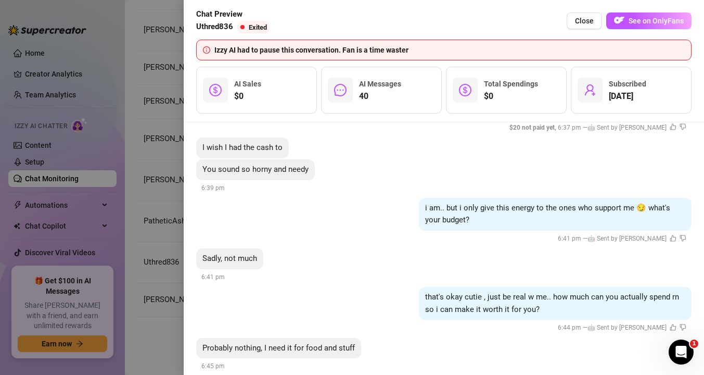
click at [167, 196] on div at bounding box center [352, 187] width 704 height 375
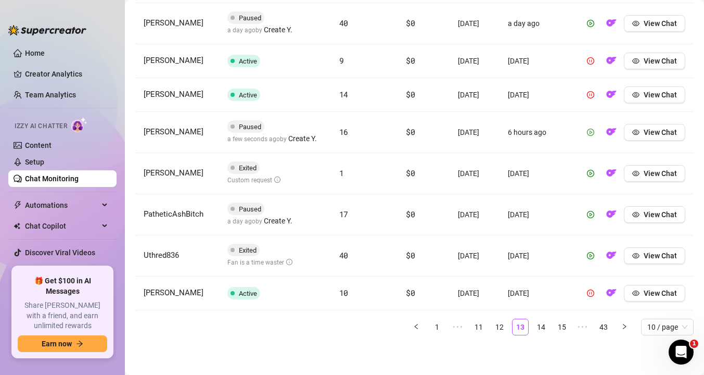
scroll to position [525, 0]
click at [543, 322] on link "14" at bounding box center [541, 327] width 16 height 16
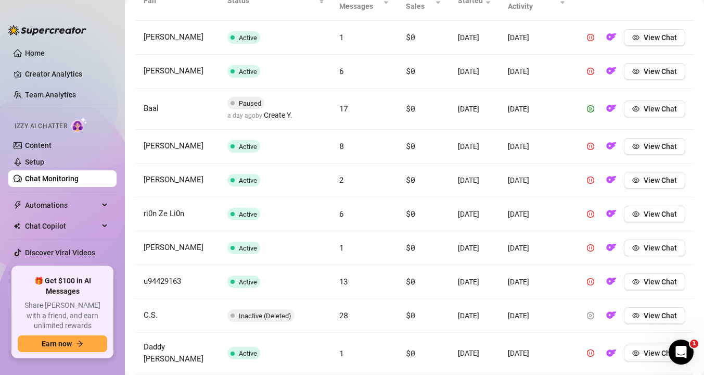
scroll to position [519, 0]
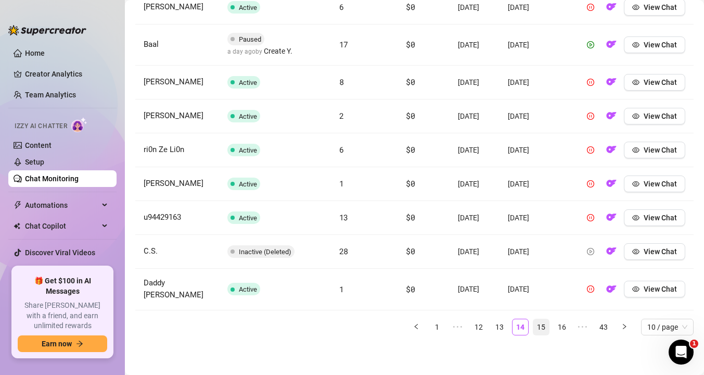
click at [542, 328] on link "15" at bounding box center [541, 327] width 16 height 16
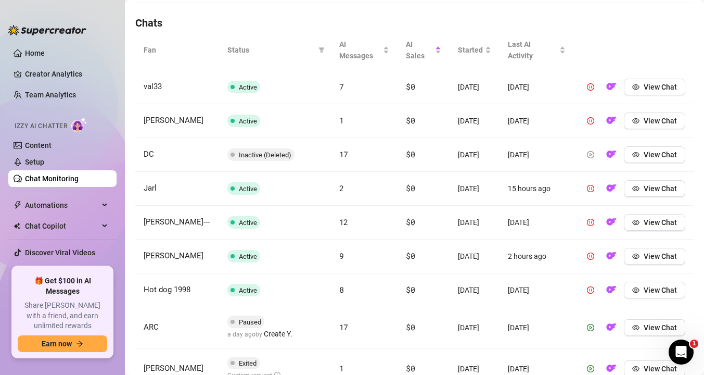
scroll to position [354, 0]
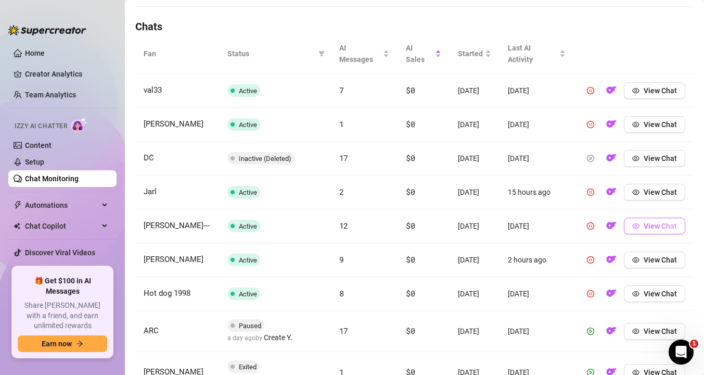
click at [647, 230] on span "View Chat" at bounding box center [660, 226] width 33 height 8
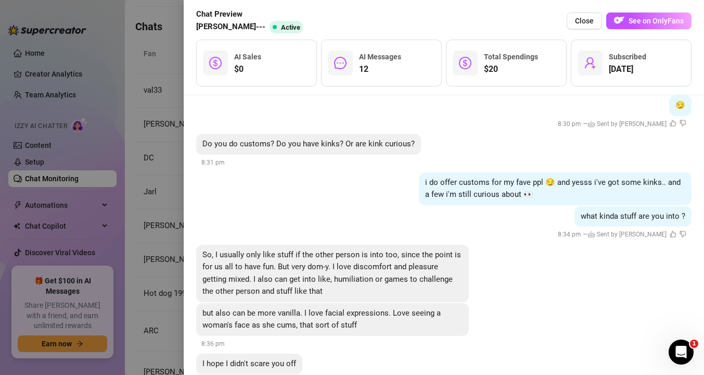
scroll to position [975, 0]
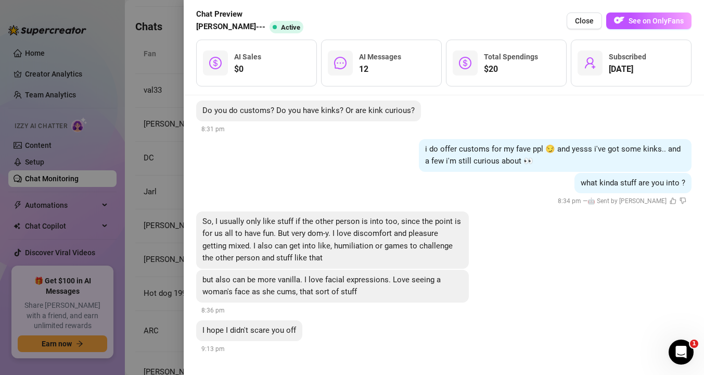
click at [144, 212] on div at bounding box center [352, 187] width 704 height 375
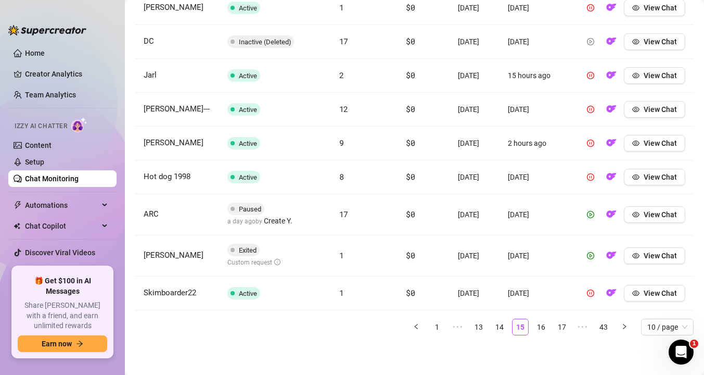
scroll to position [520, 0]
click at [546, 329] on link "16" at bounding box center [541, 327] width 16 height 16
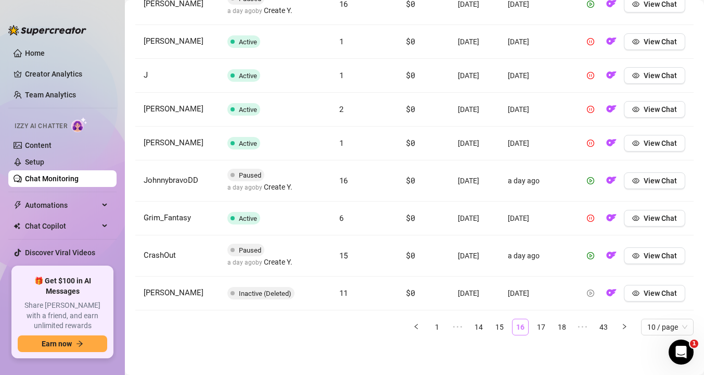
scroll to position [521, 0]
click at [547, 329] on link "17" at bounding box center [541, 327] width 16 height 16
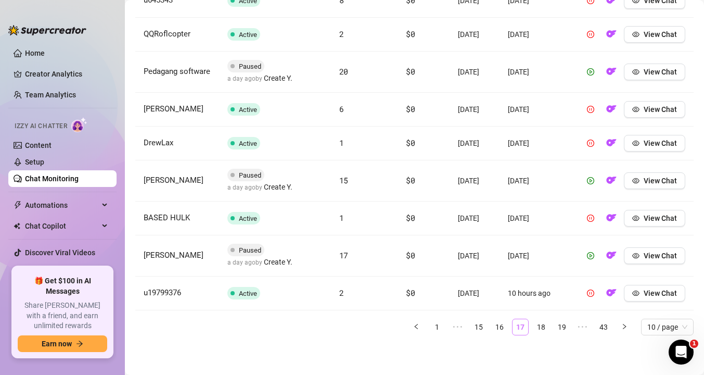
scroll to position [522, 0]
click at [546, 326] on link "18" at bounding box center [541, 327] width 16 height 16
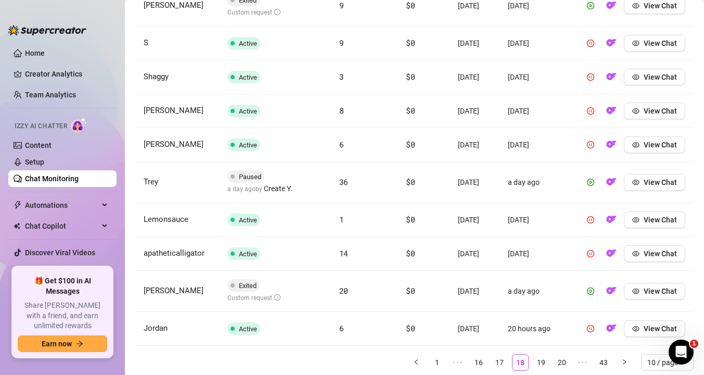
scroll to position [483, 0]
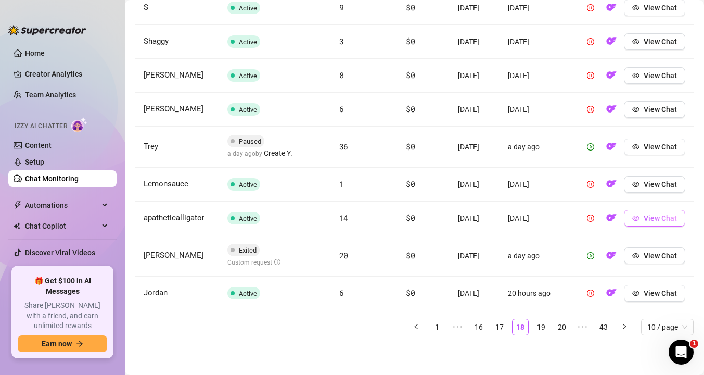
click at [642, 226] on button "View Chat" at bounding box center [654, 218] width 61 height 17
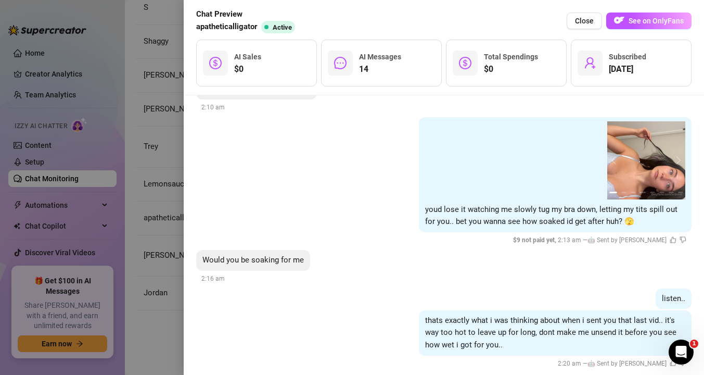
scroll to position [1343, 0]
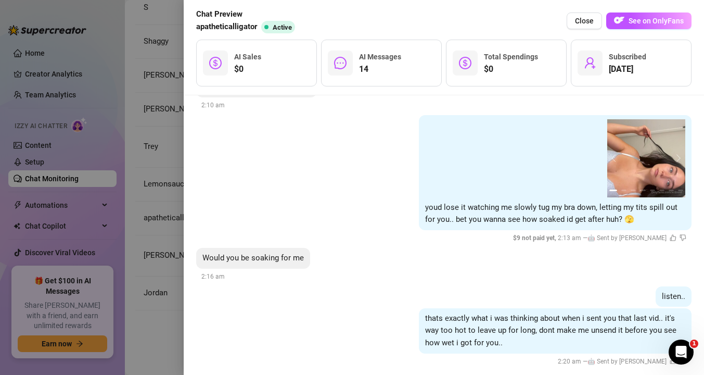
click at [161, 282] on div at bounding box center [352, 187] width 704 height 375
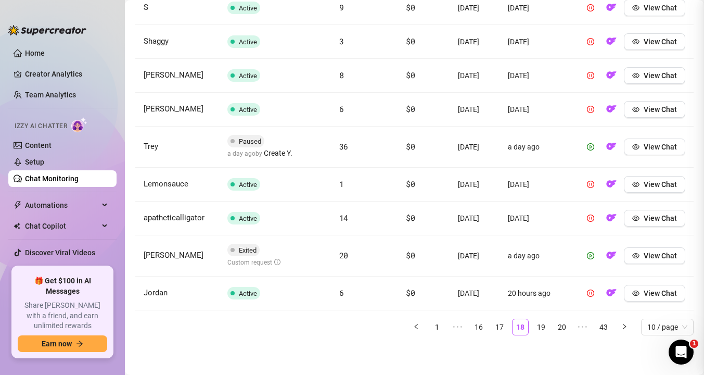
scroll to position [0, 0]
click at [538, 335] on link "19" at bounding box center [541, 327] width 16 height 16
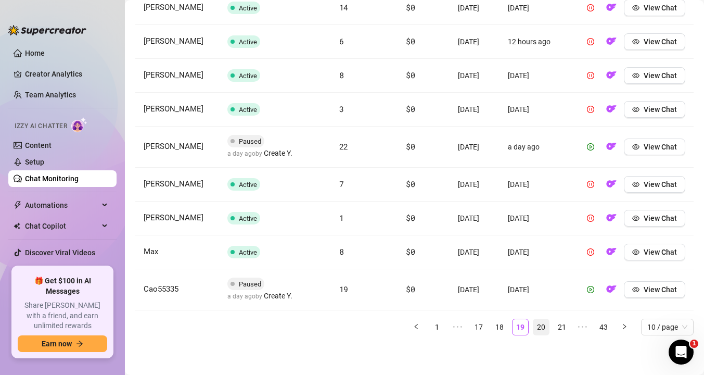
click at [542, 335] on link "20" at bounding box center [541, 327] width 16 height 16
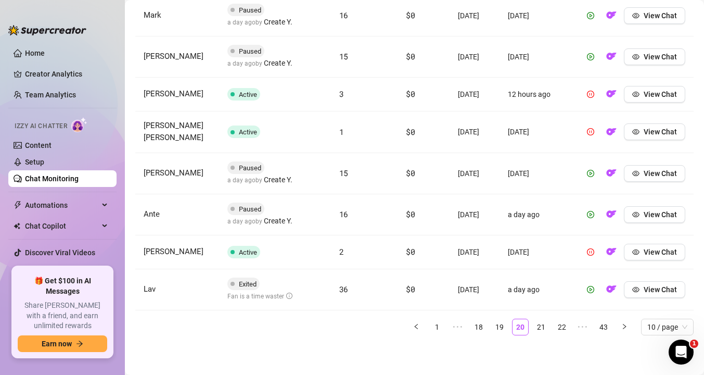
scroll to position [525, 0]
click at [645, 279] on td "View Chat" at bounding box center [634, 289] width 120 height 41
click at [649, 290] on span "View Chat" at bounding box center [660, 289] width 33 height 8
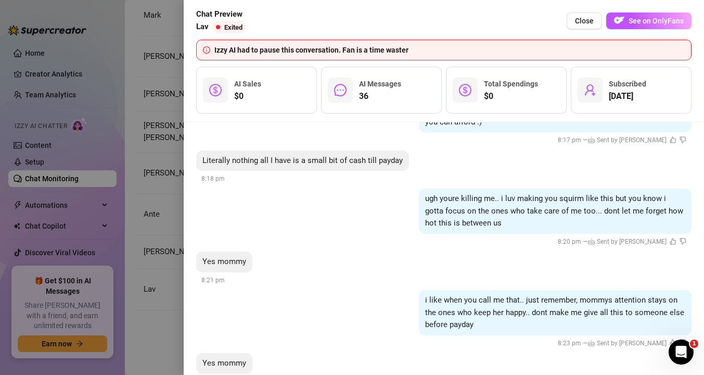
scroll to position [2723, 0]
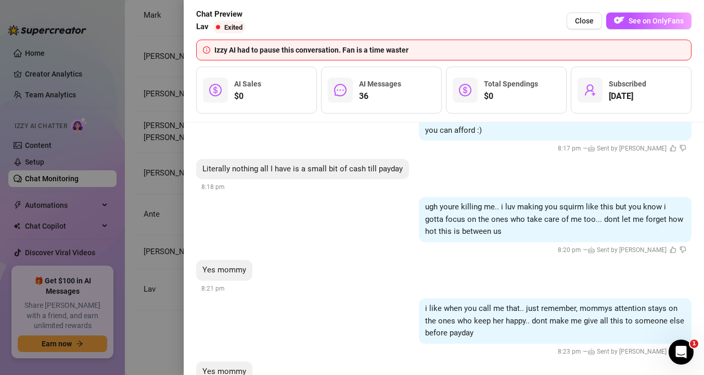
click at [150, 209] on div at bounding box center [352, 187] width 704 height 375
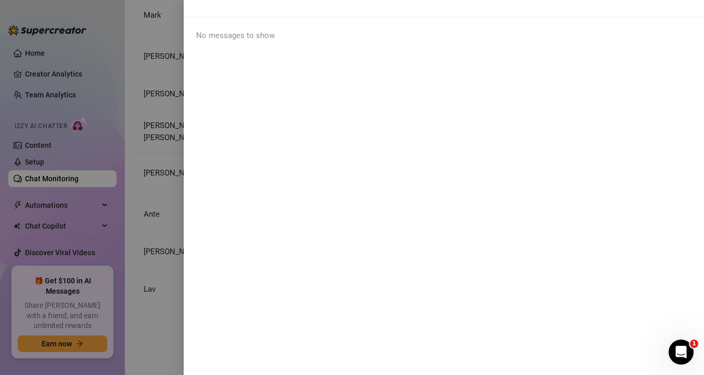
scroll to position [0, 0]
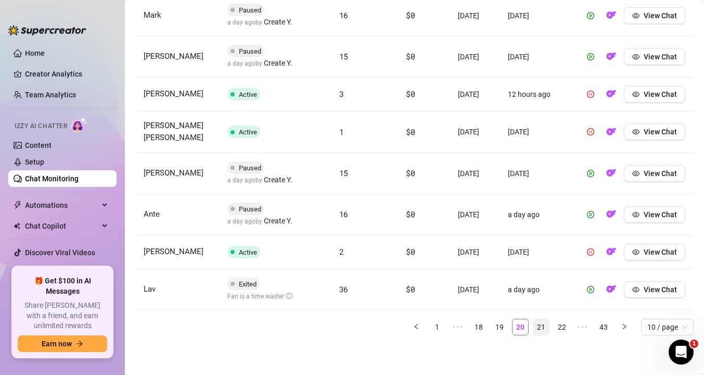
click at [540, 329] on link "21" at bounding box center [541, 327] width 16 height 16
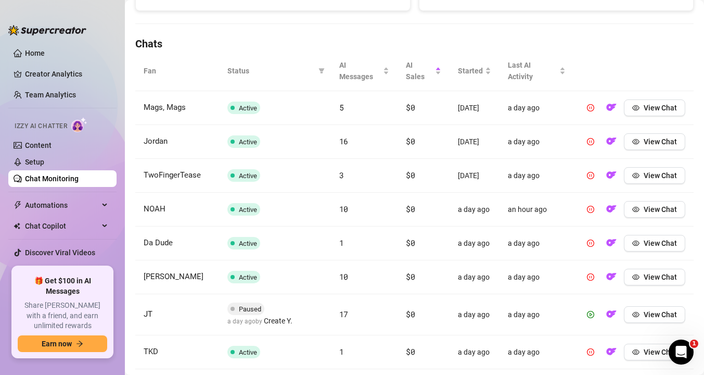
scroll to position [340, 0]
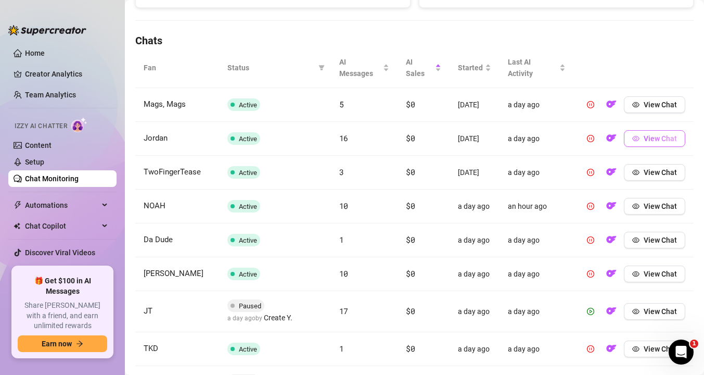
click at [639, 141] on icon "eye" at bounding box center [635, 138] width 7 height 5
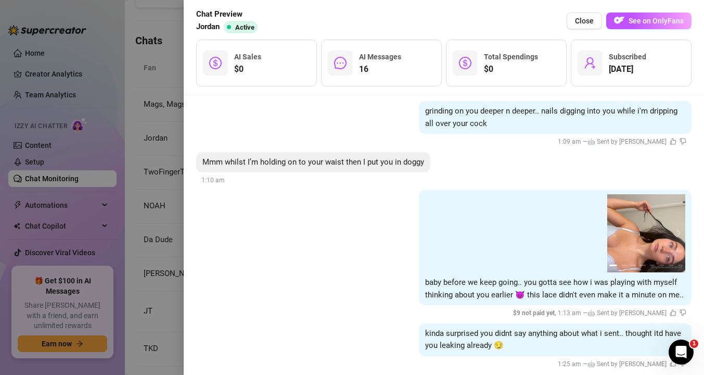
scroll to position [1353, 0]
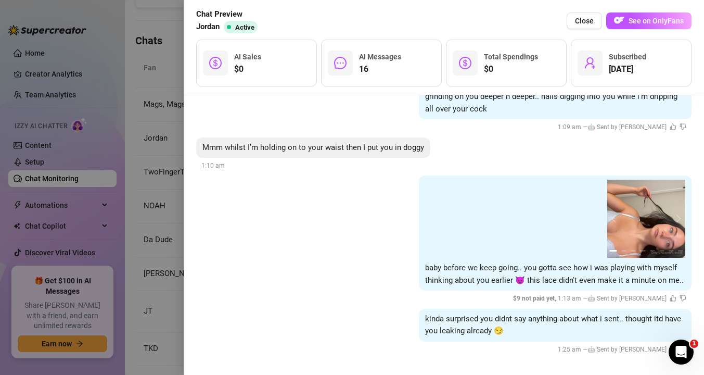
click at [150, 175] on div at bounding box center [352, 187] width 704 height 375
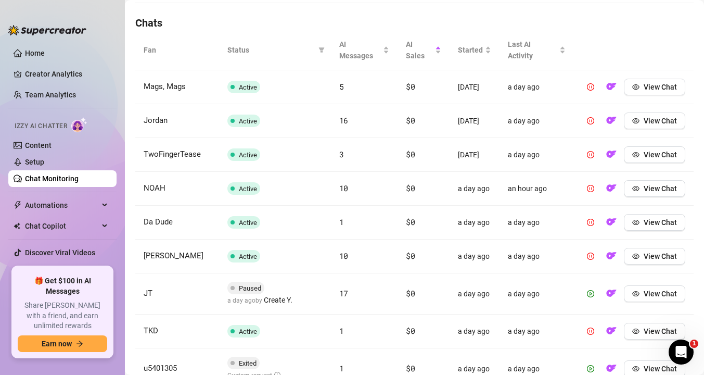
scroll to position [363, 0]
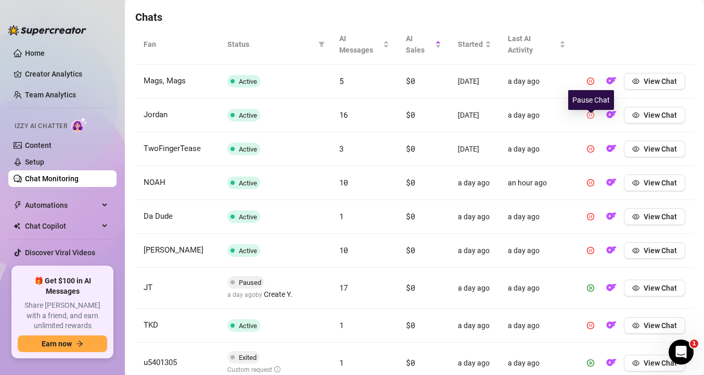
click at [591, 119] on icon "pause-circle" at bounding box center [590, 114] width 7 height 7
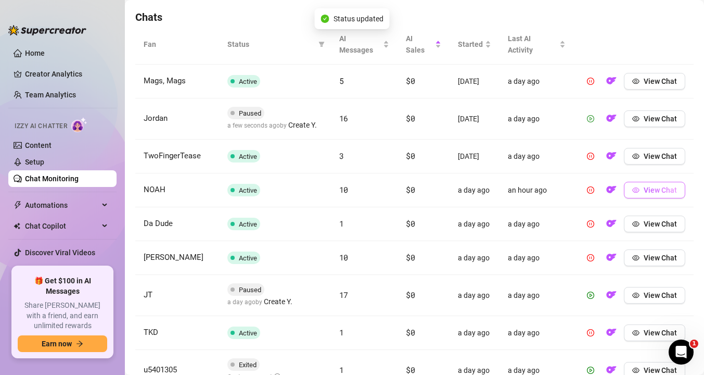
click at [638, 194] on icon "eye" at bounding box center [635, 189] width 7 height 7
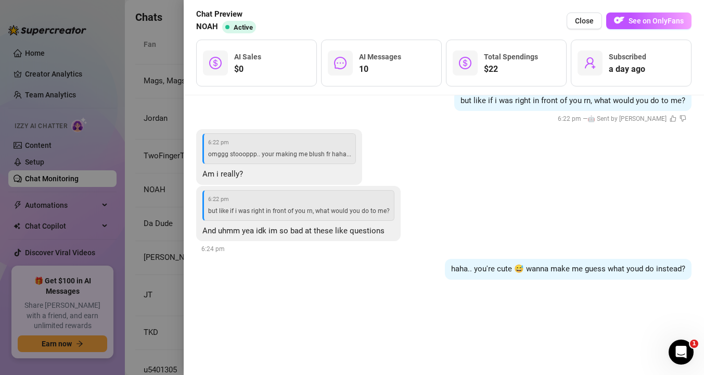
scroll to position [897, 0]
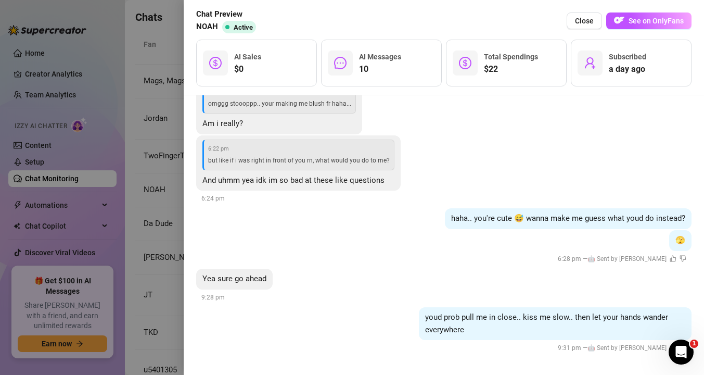
click at [164, 220] on div at bounding box center [352, 187] width 704 height 375
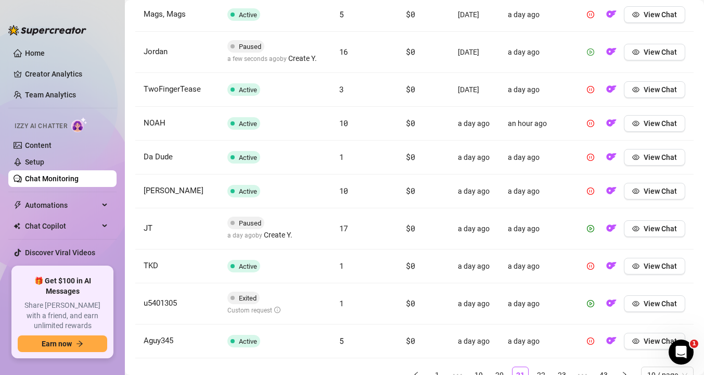
scroll to position [435, 0]
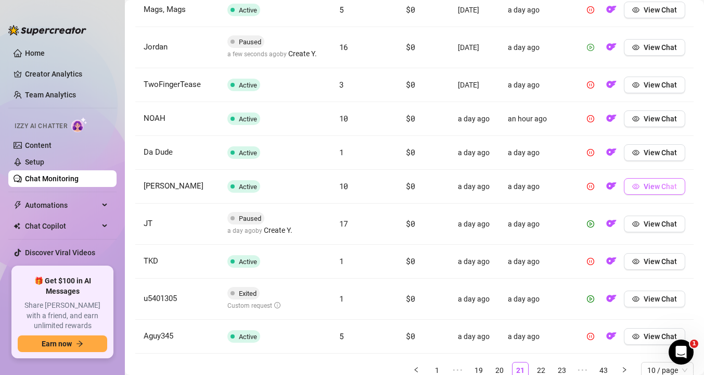
click at [661, 190] on span "View Chat" at bounding box center [660, 186] width 33 height 8
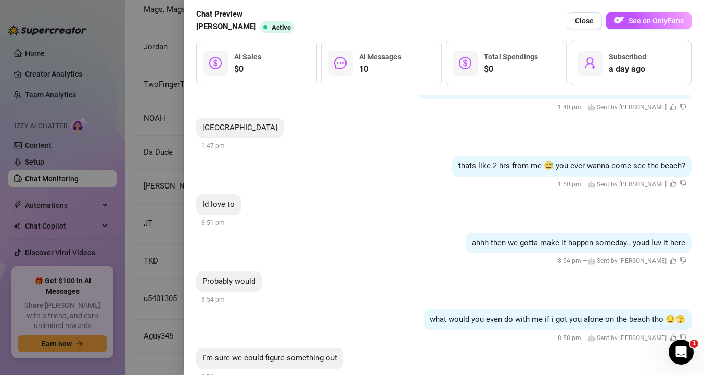
scroll to position [714, 0]
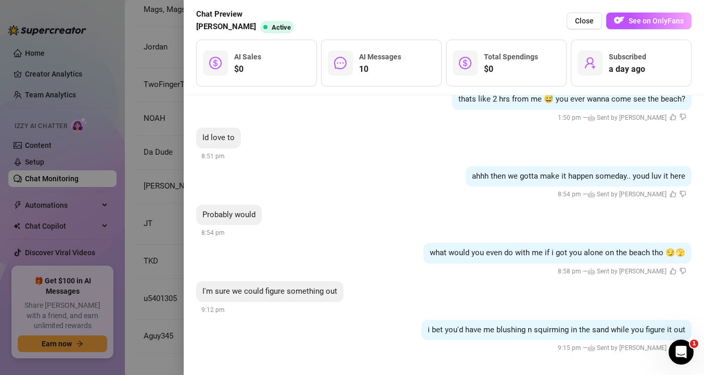
click at [139, 236] on div at bounding box center [352, 187] width 704 height 375
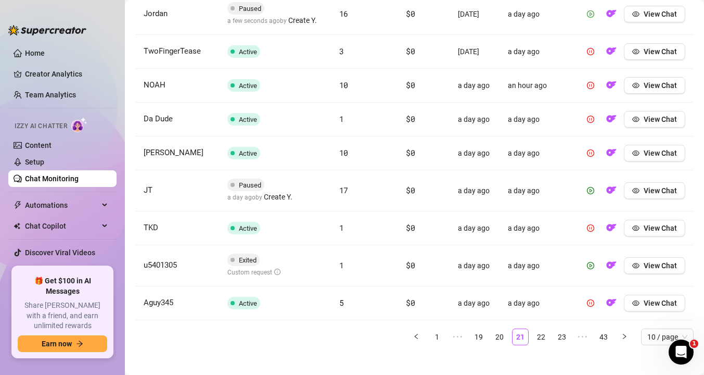
scroll to position [490, 0]
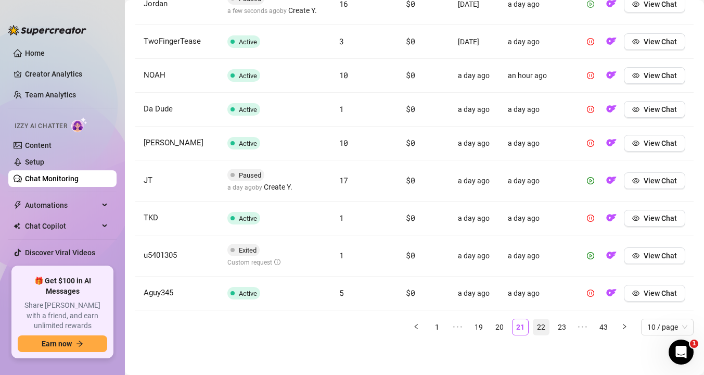
click at [545, 327] on link "22" at bounding box center [541, 327] width 16 height 16
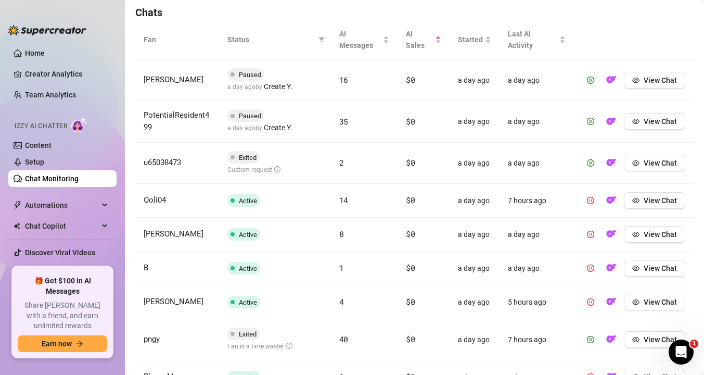
scroll to position [368, 0]
click at [642, 192] on button "View Chat" at bounding box center [654, 200] width 61 height 17
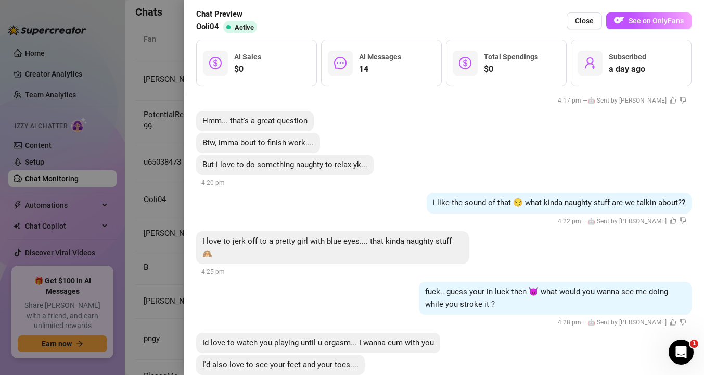
scroll to position [1671, 0]
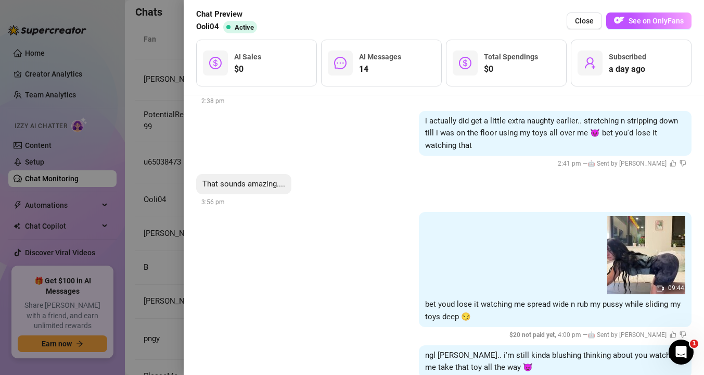
click at [170, 182] on div at bounding box center [352, 187] width 704 height 375
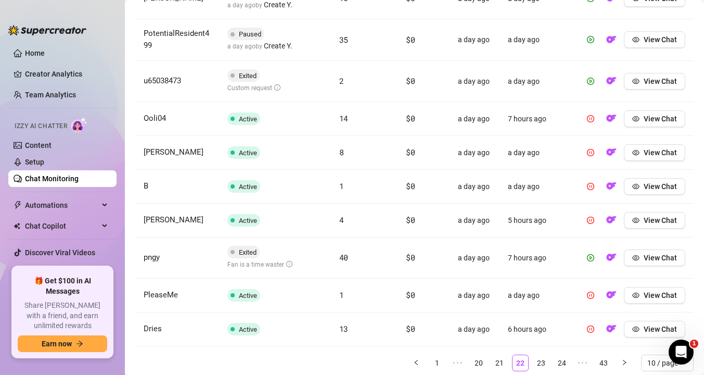
scroll to position [474, 0]
